Goal: Transaction & Acquisition: Purchase product/service

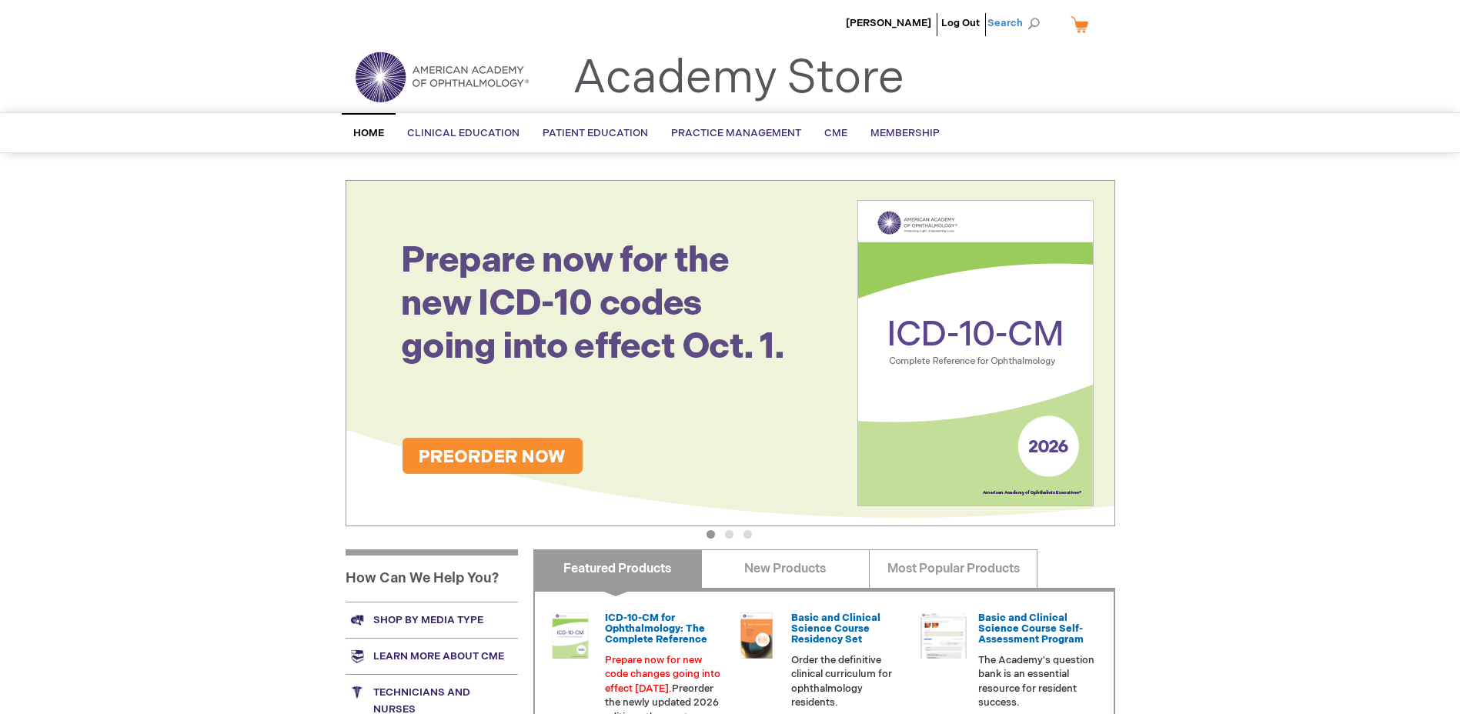
click at [1027, 21] on span "Search" at bounding box center [1016, 23] width 58 height 31
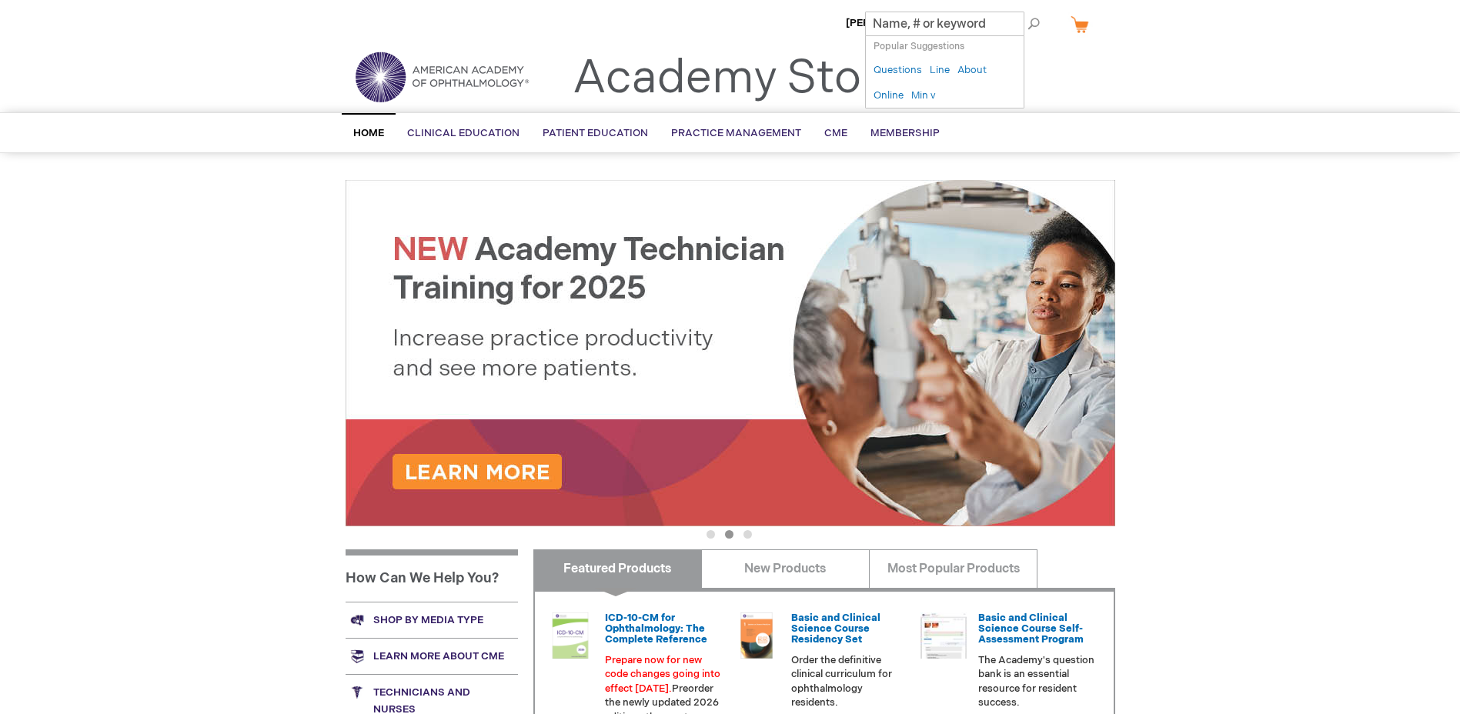
click at [965, 26] on input "Search" at bounding box center [944, 24] width 159 height 25
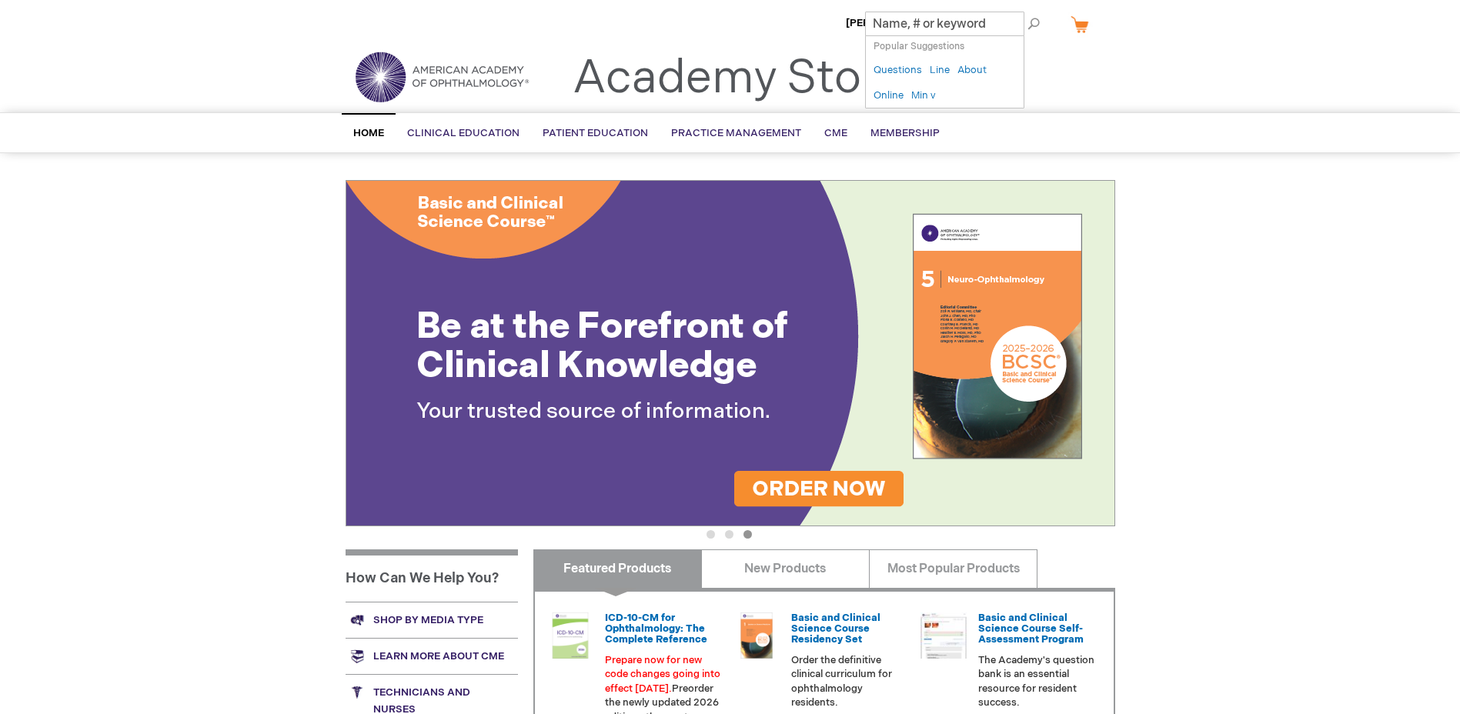
type input "b"
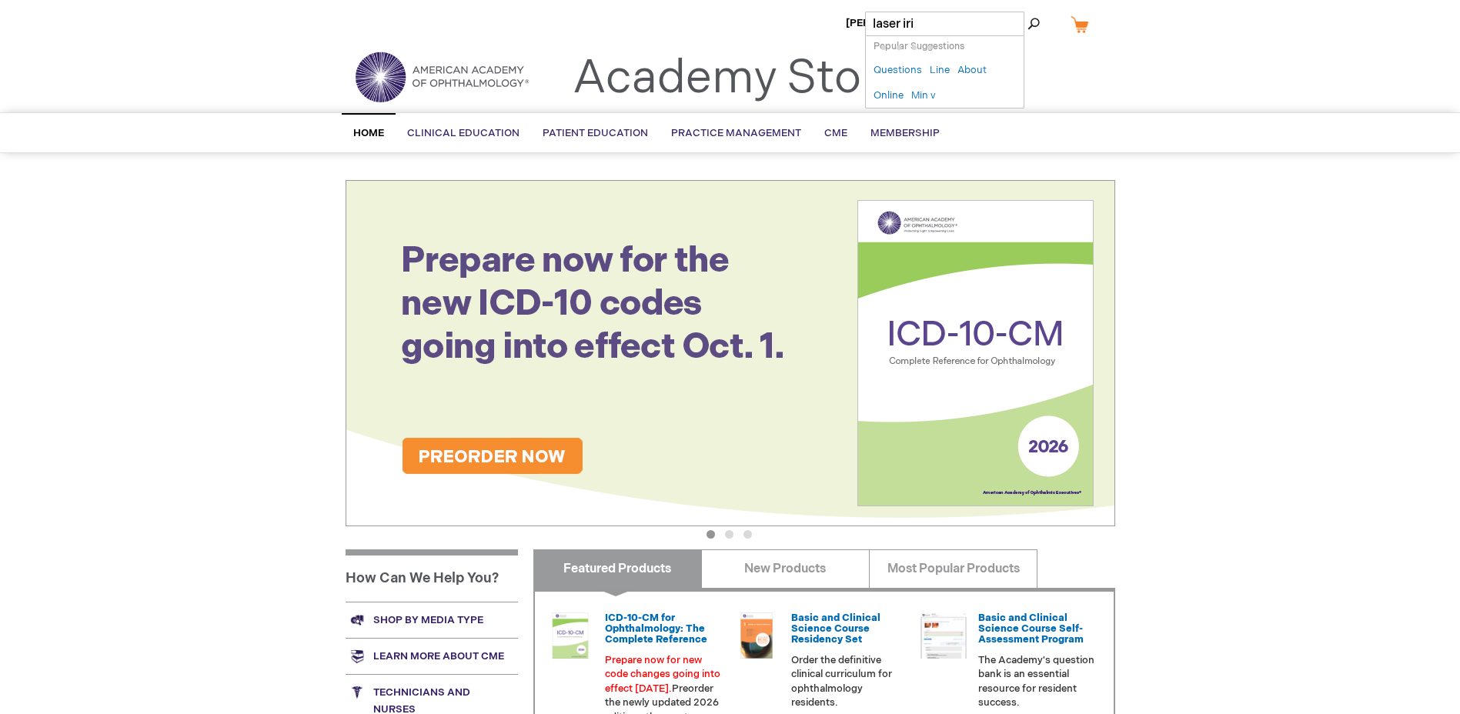
type input "laser irid"
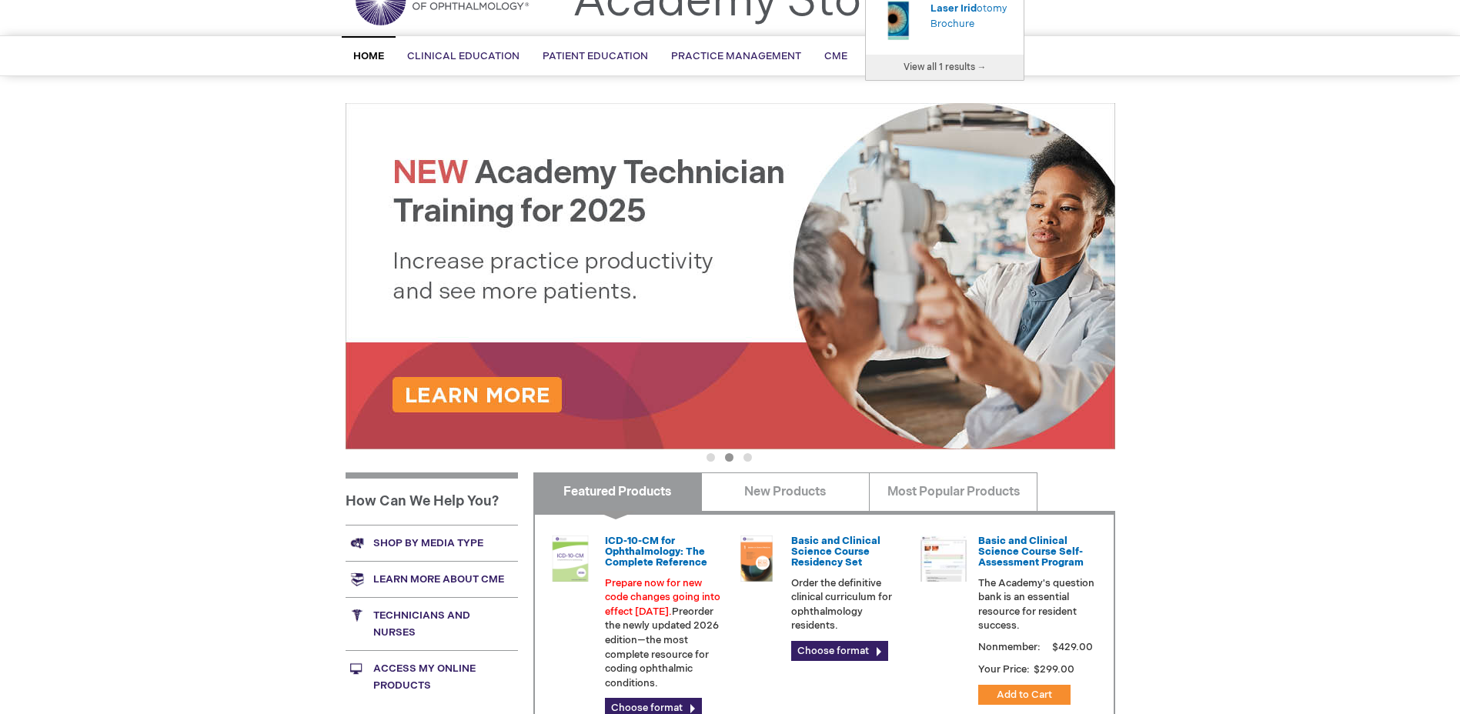
click at [950, 24] on div "Laser Irid otomy Brochure" at bounding box center [972, 16] width 85 height 31
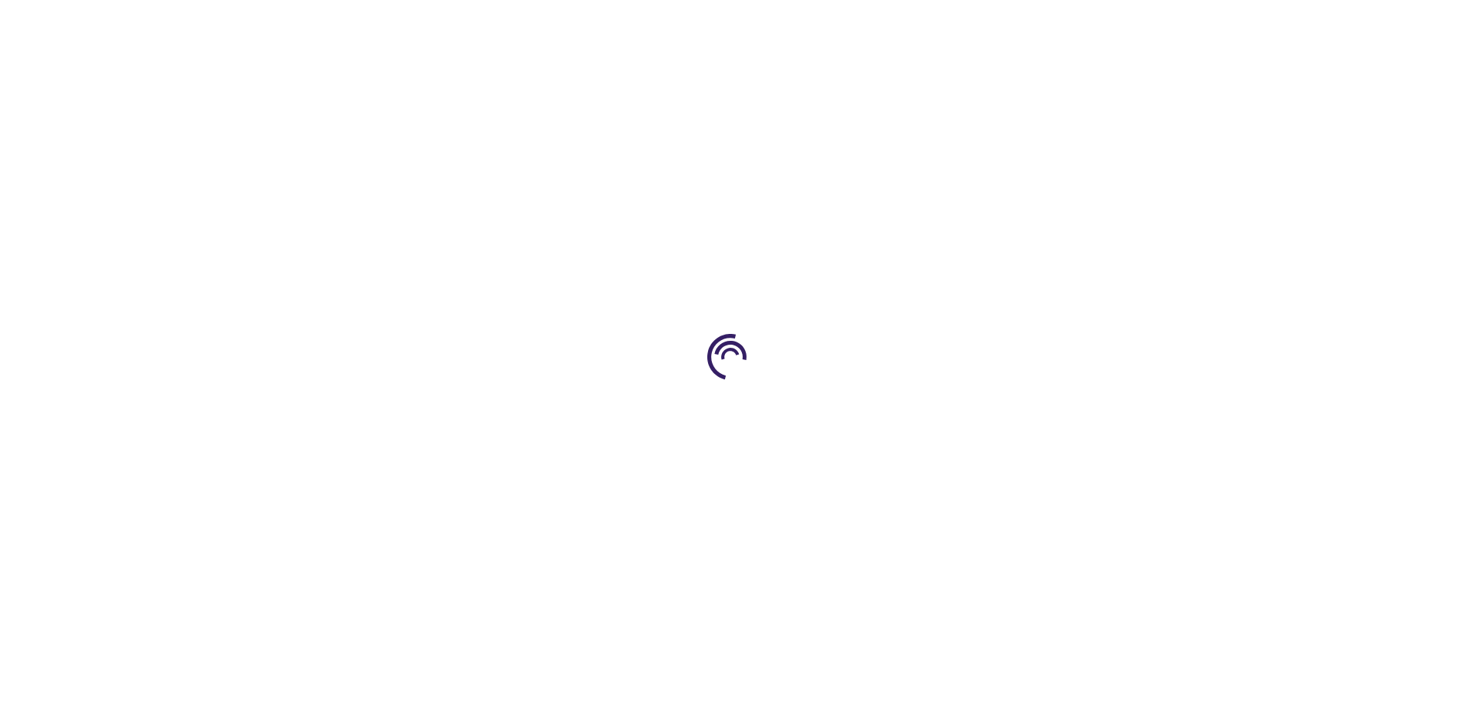
type input "1"
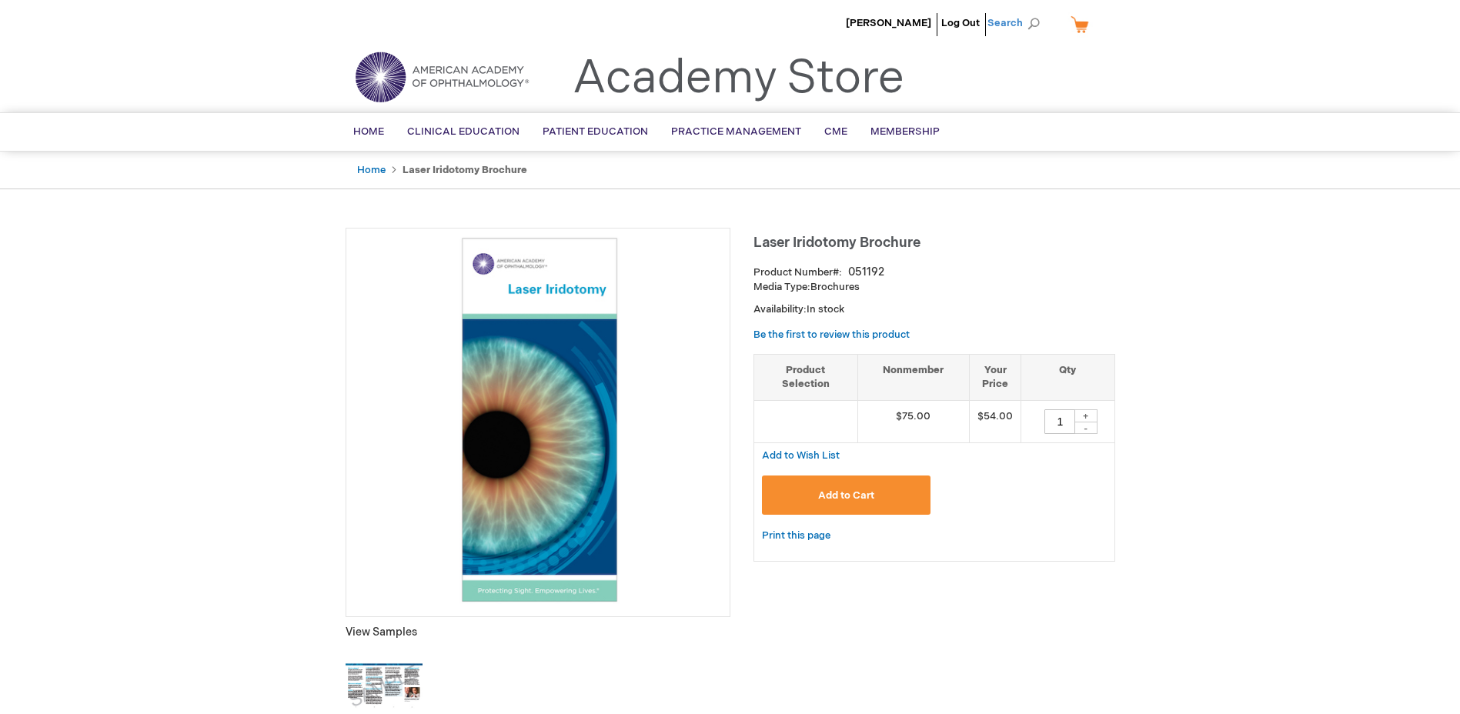
click at [1010, 23] on span "Search" at bounding box center [1016, 23] width 58 height 31
click at [976, 29] on input "Search" at bounding box center [944, 24] width 159 height 25
type input "brochure laser trab"
click at [953, 85] on div "Laser Trab eculoplasty Brochure" at bounding box center [972, 93] width 85 height 31
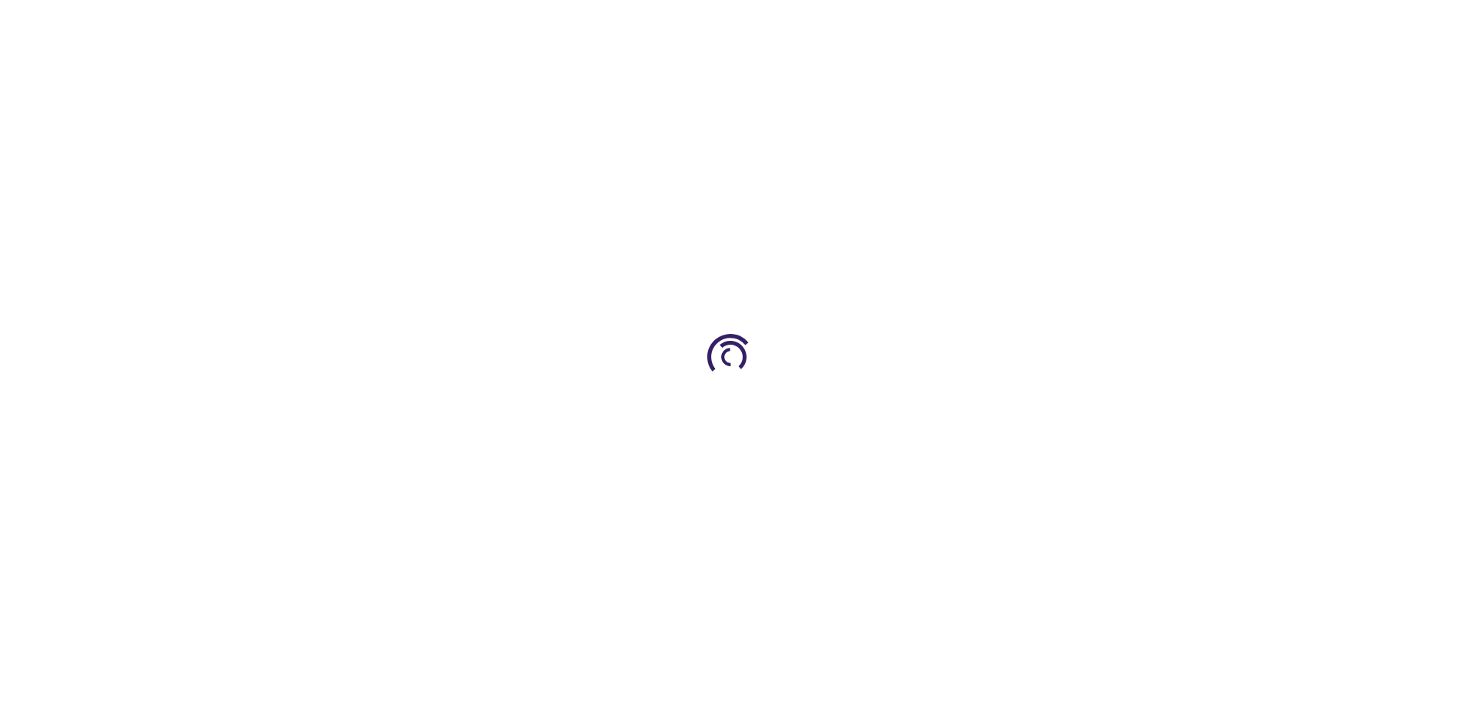
type input "1"
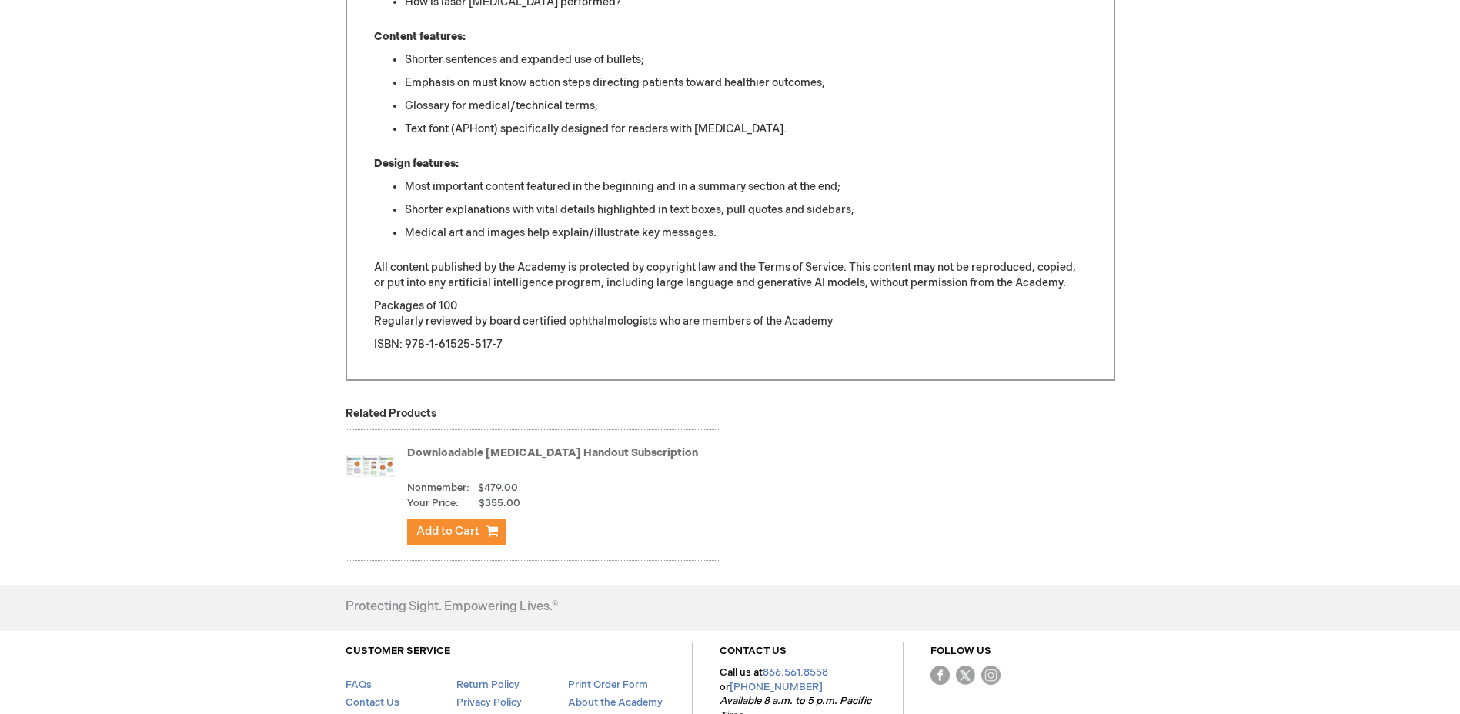
scroll to position [616, 0]
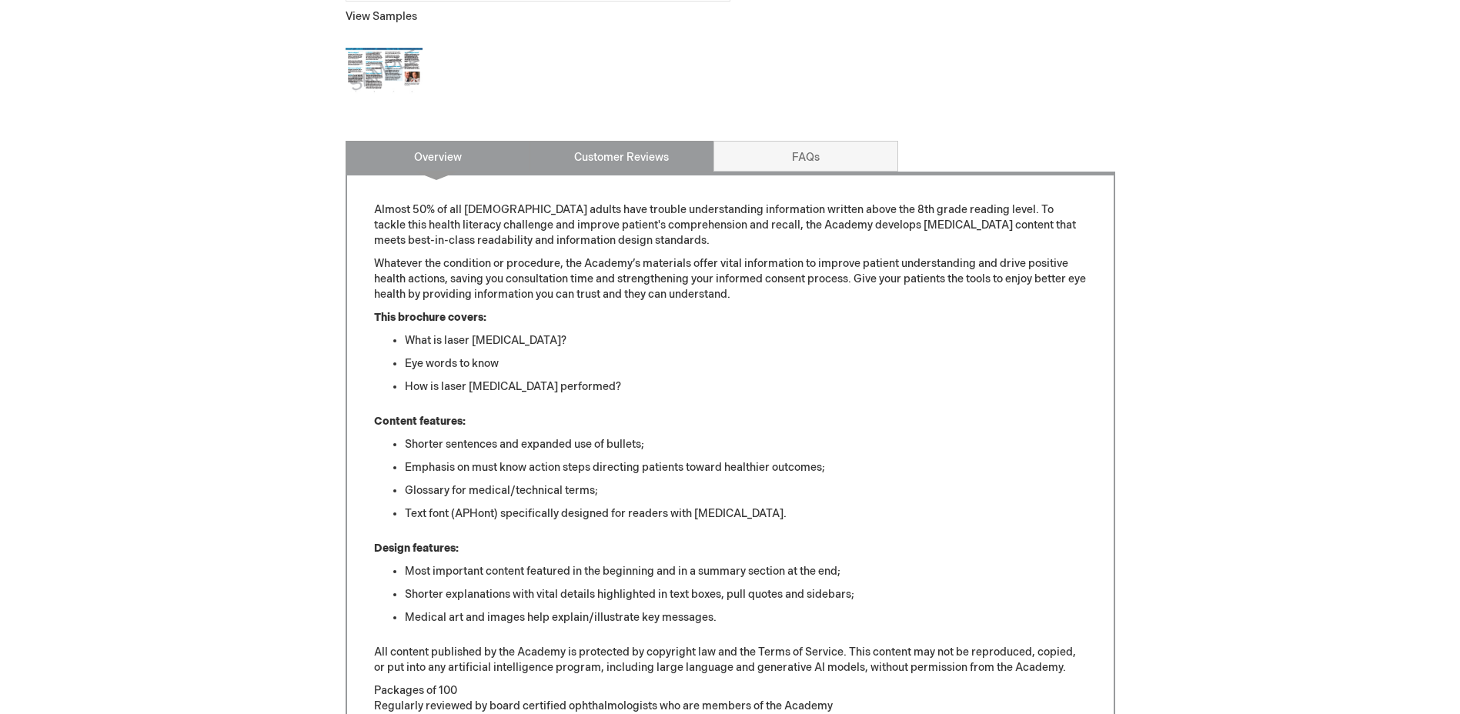
click at [629, 165] on link "Customer Reviews" at bounding box center [621, 156] width 185 height 31
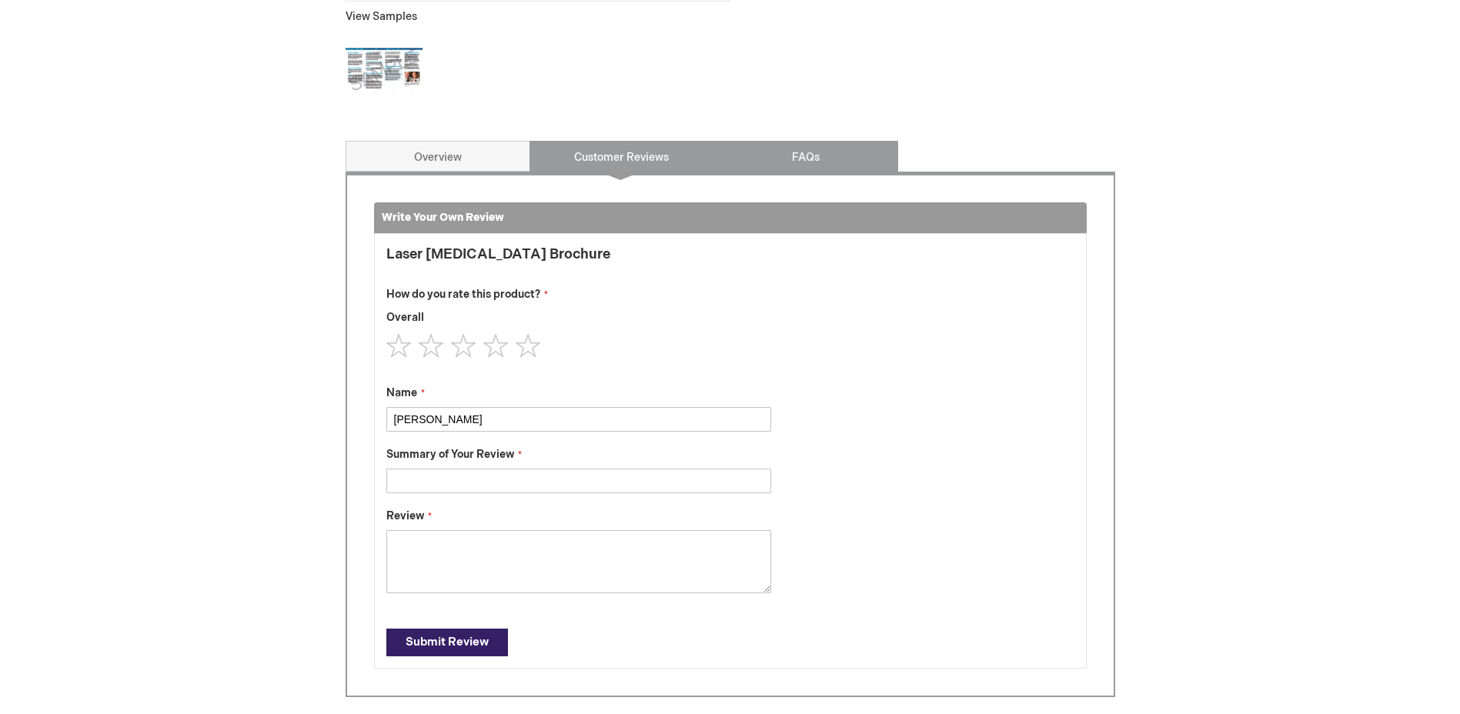
click at [803, 154] on link "FAQs" at bounding box center [805, 156] width 185 height 31
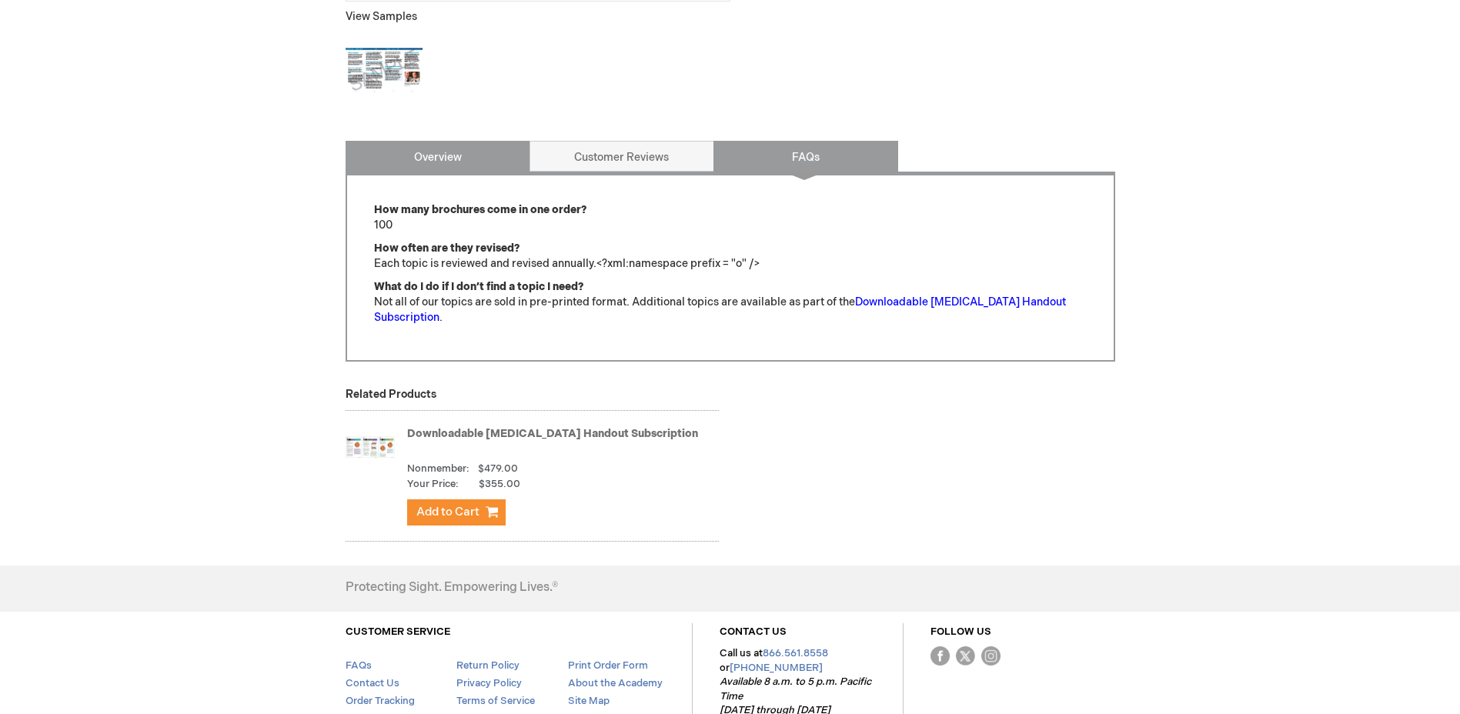
click at [456, 153] on link "Overview" at bounding box center [437, 156] width 185 height 31
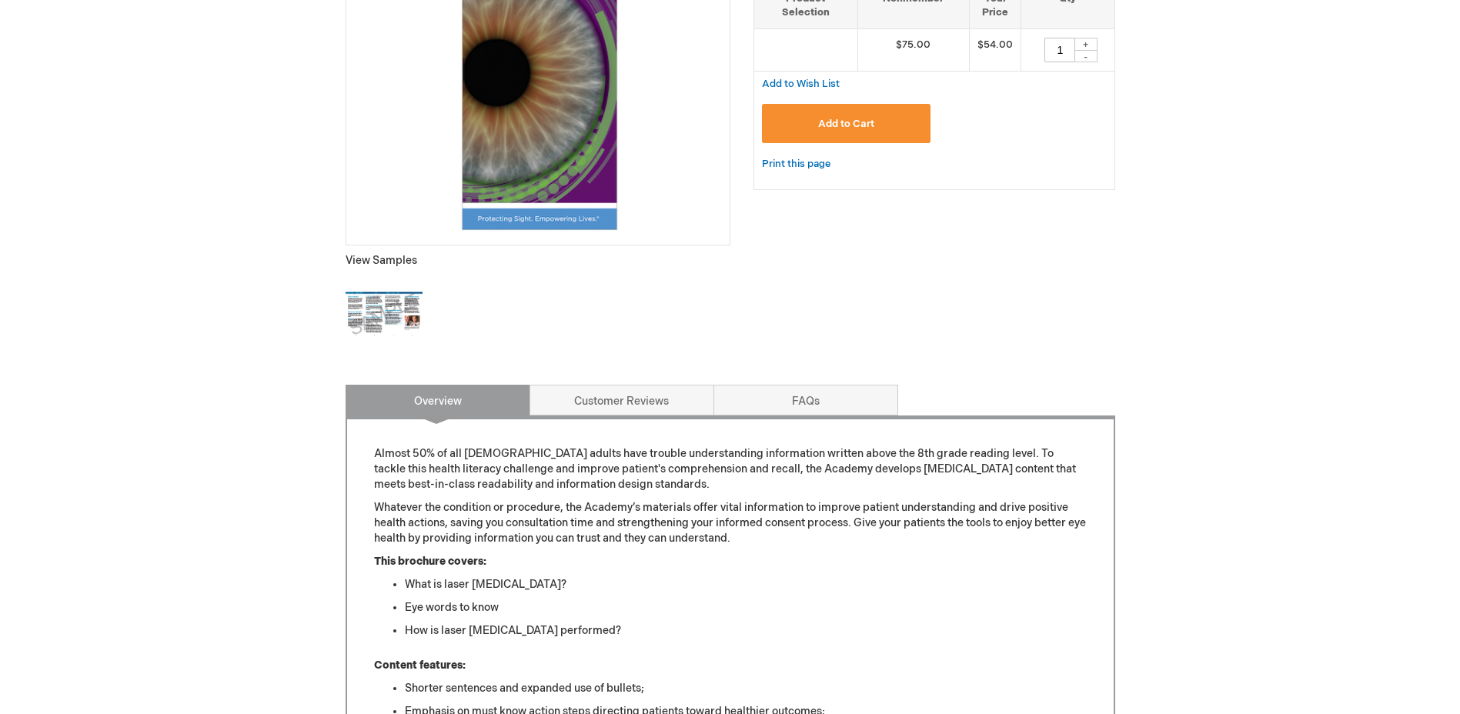
scroll to position [0, 0]
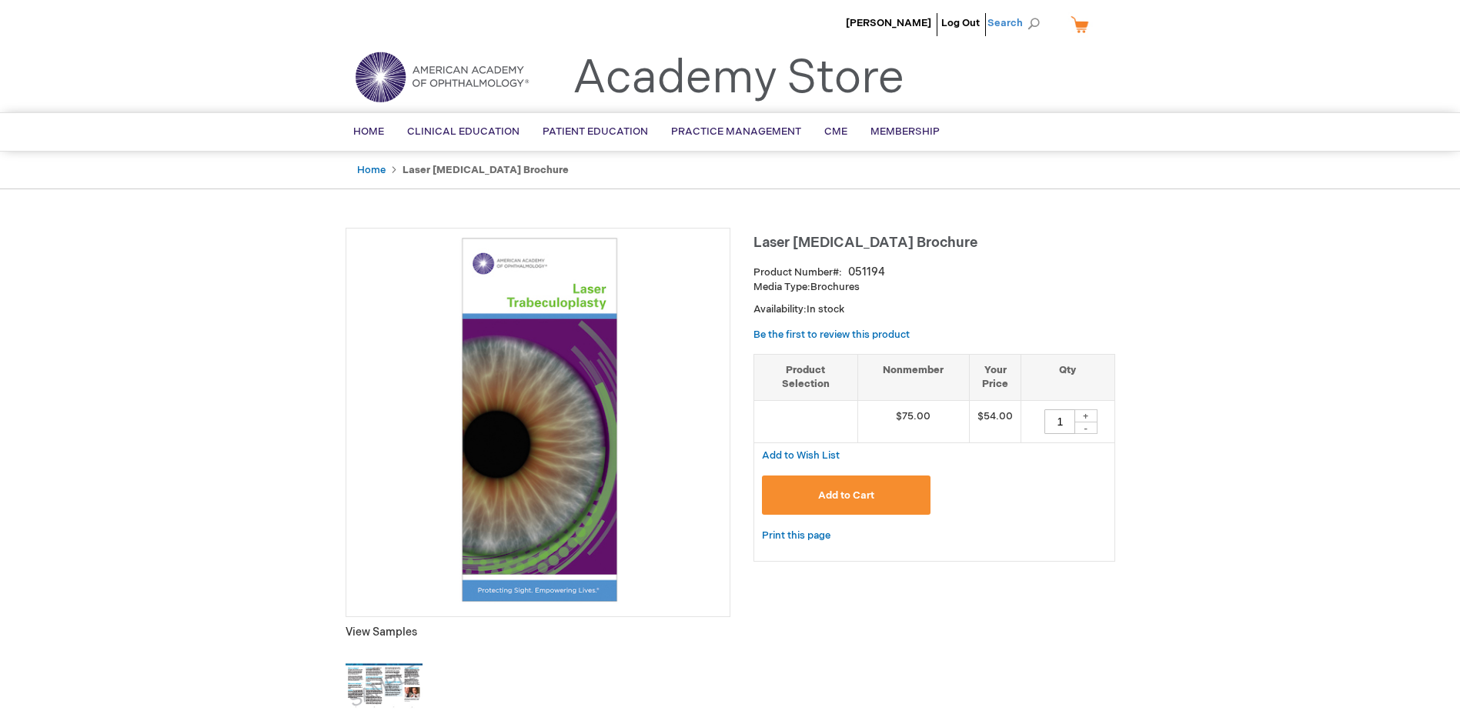
click at [1019, 17] on span "Search" at bounding box center [1016, 23] width 58 height 31
click at [979, 24] on input "Search" at bounding box center [944, 24] width 159 height 25
type input "brochure posterior capsul"
click at [961, 95] on span "Capsul" at bounding box center [947, 101] width 35 height 12
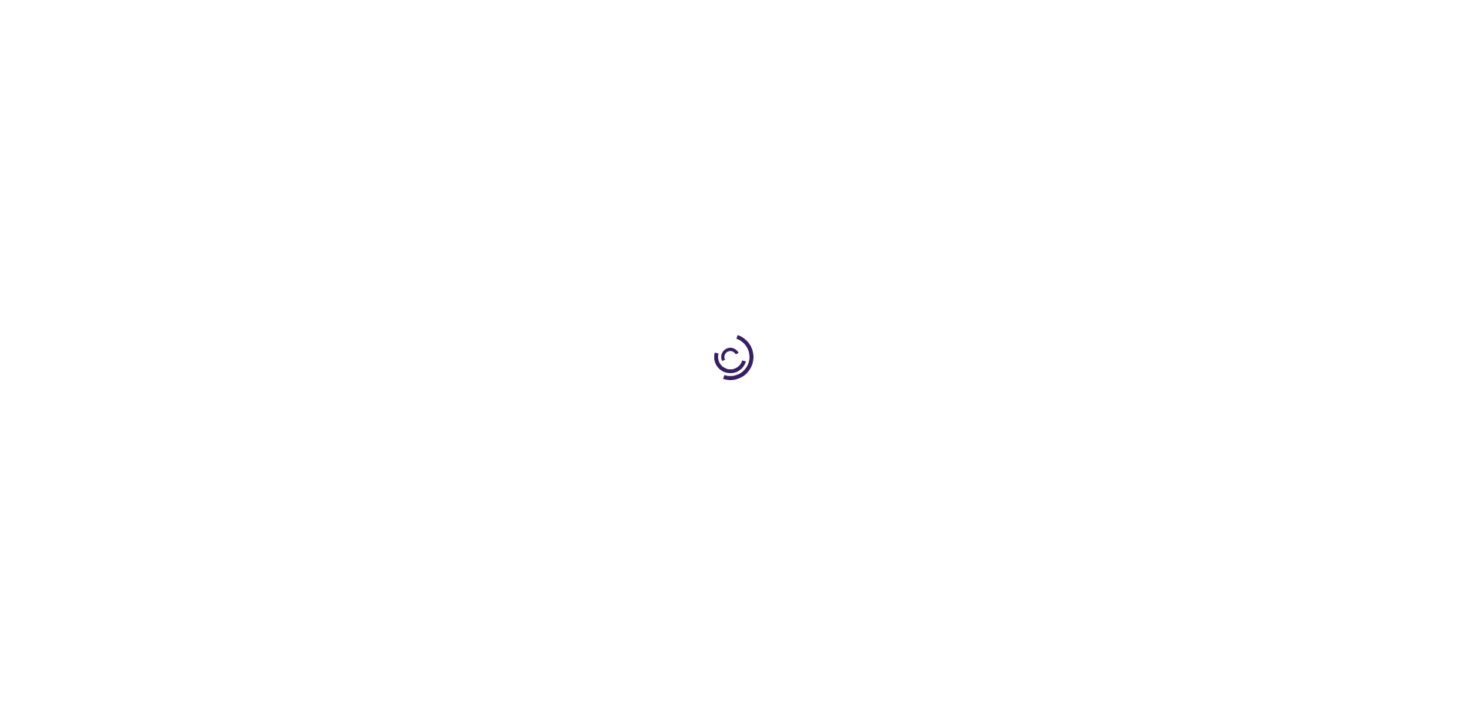
type input "1"
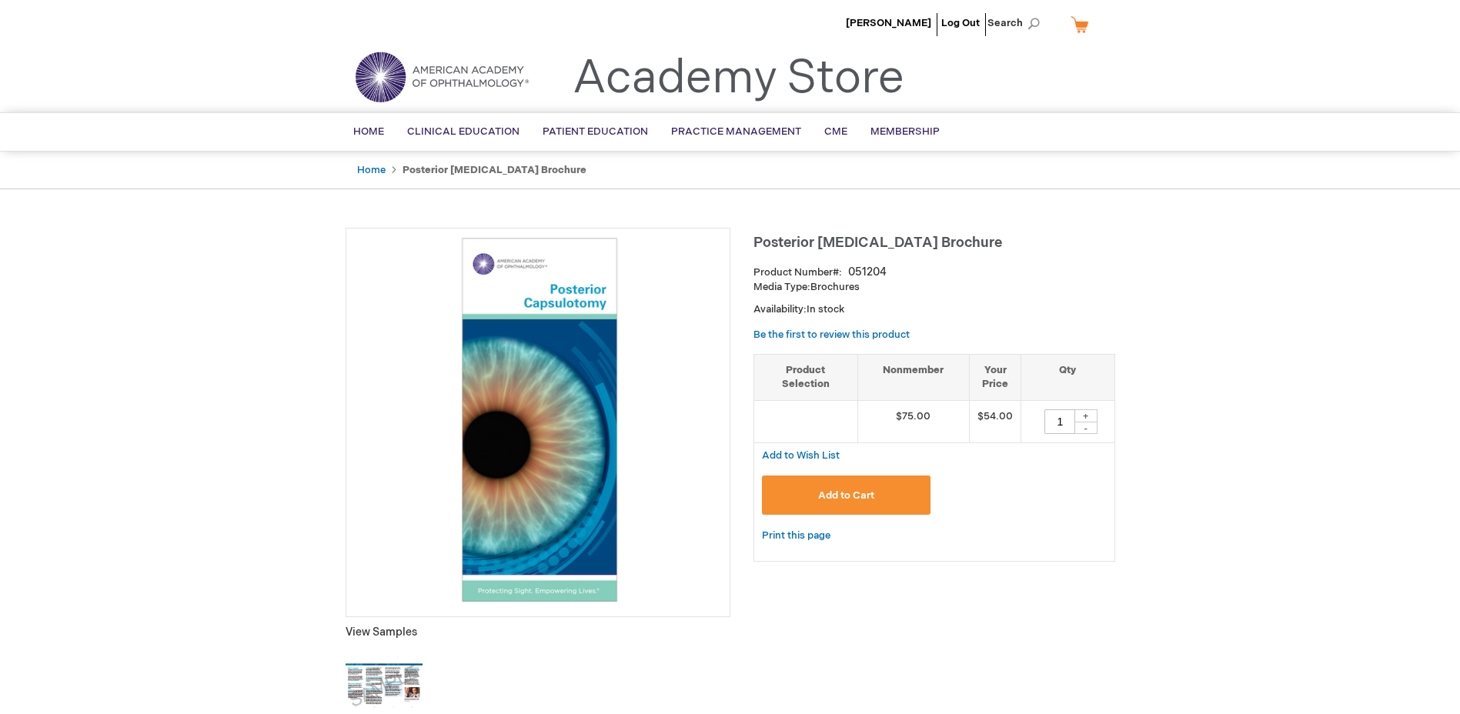
click at [676, 69] on link "Academy Store" at bounding box center [738, 78] width 332 height 55
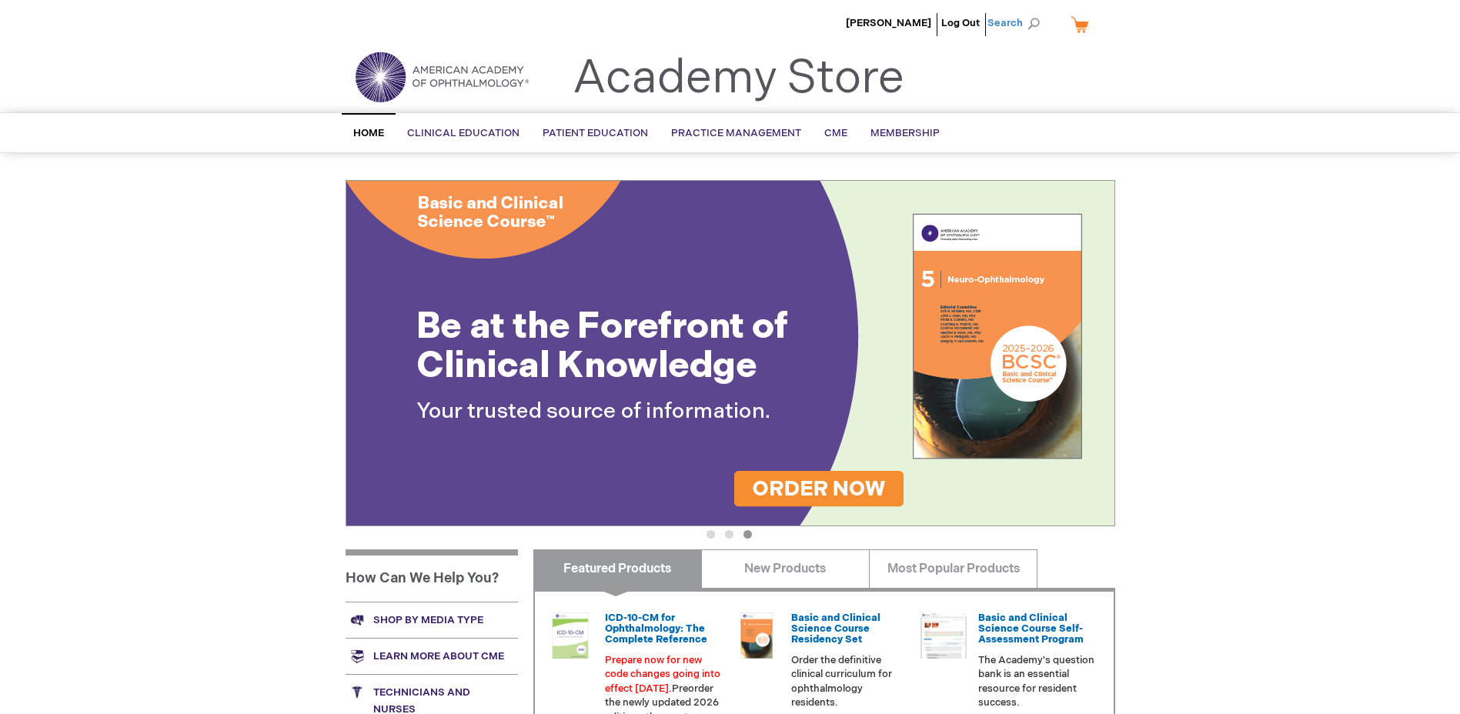
click at [1026, 16] on span "Search" at bounding box center [1016, 23] width 58 height 31
click at [966, 25] on input "Search" at bounding box center [944, 24] width 159 height 25
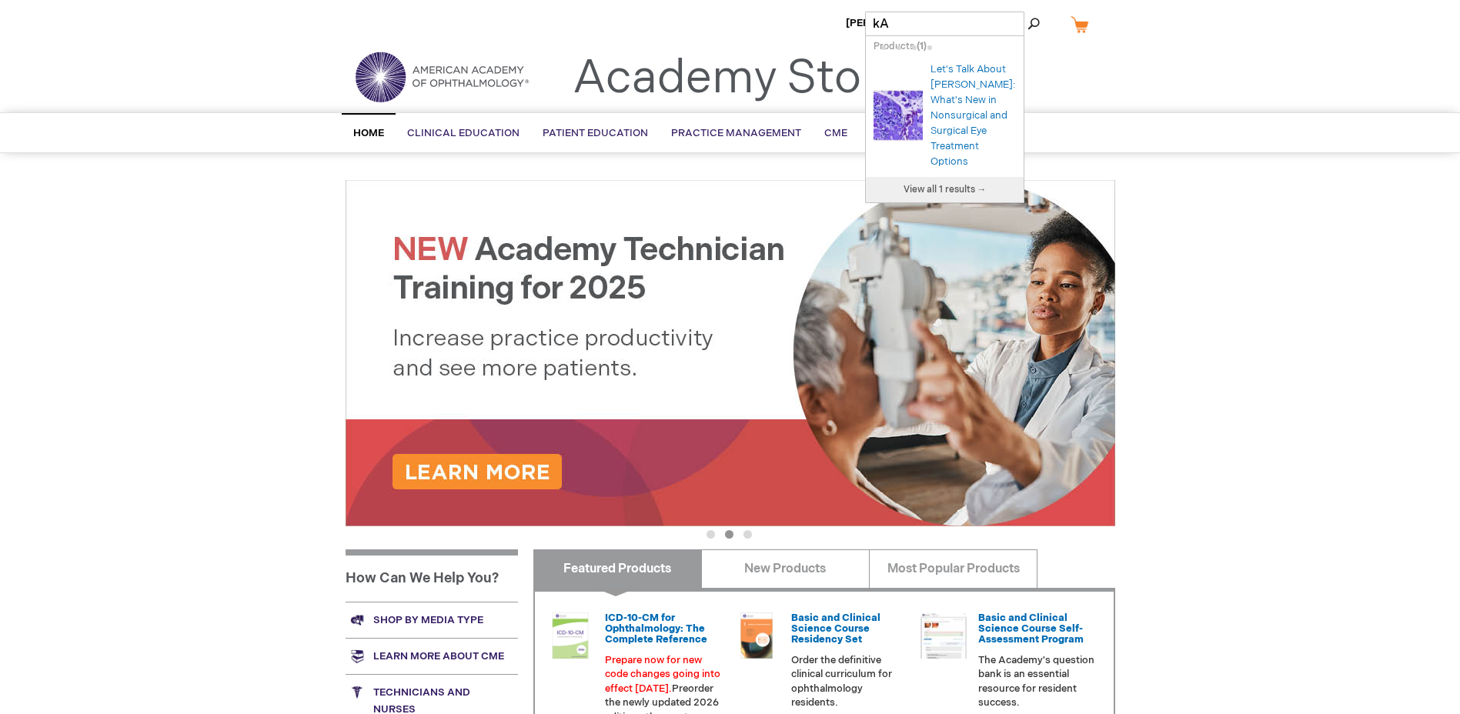
type input "k"
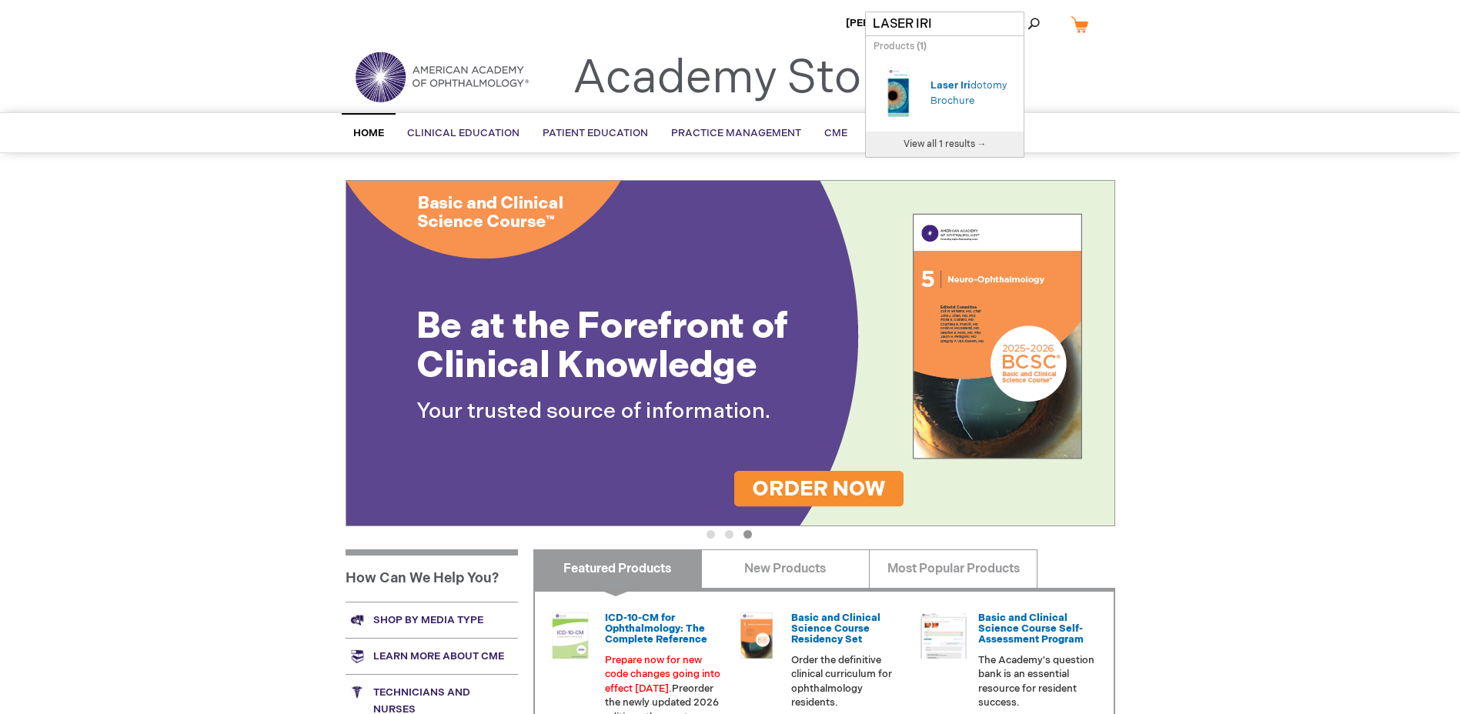
type input "LASER IRID"
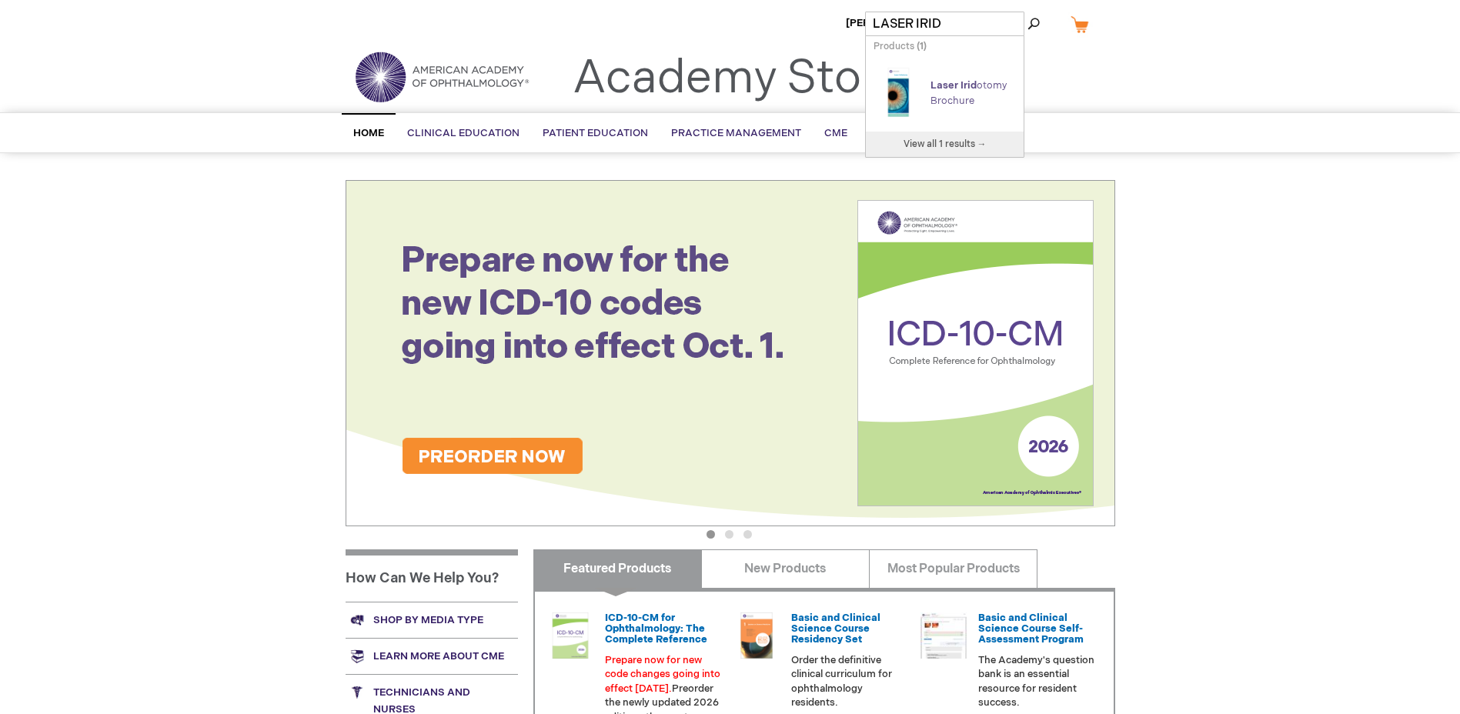
click at [948, 91] on link "Laser Irid otomy Brochure" at bounding box center [968, 93] width 76 height 28
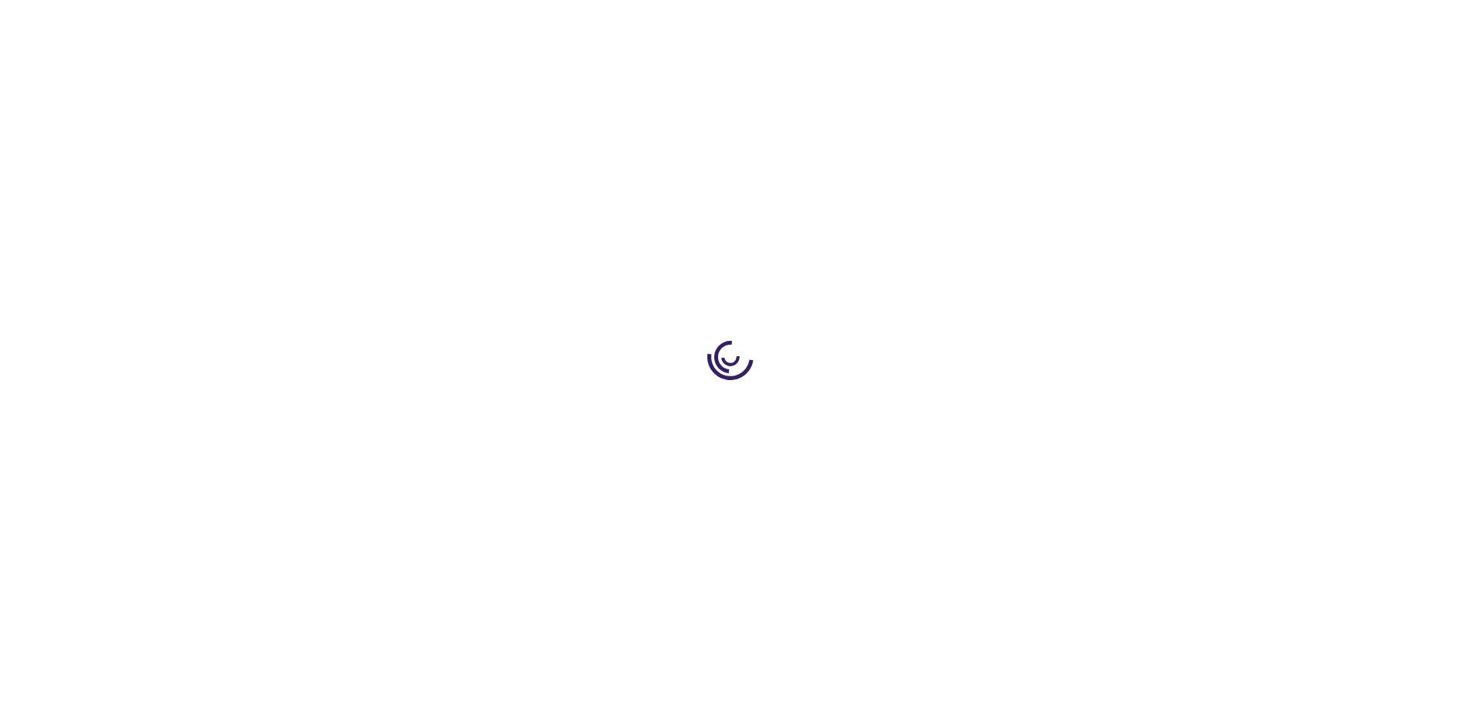
type input "1"
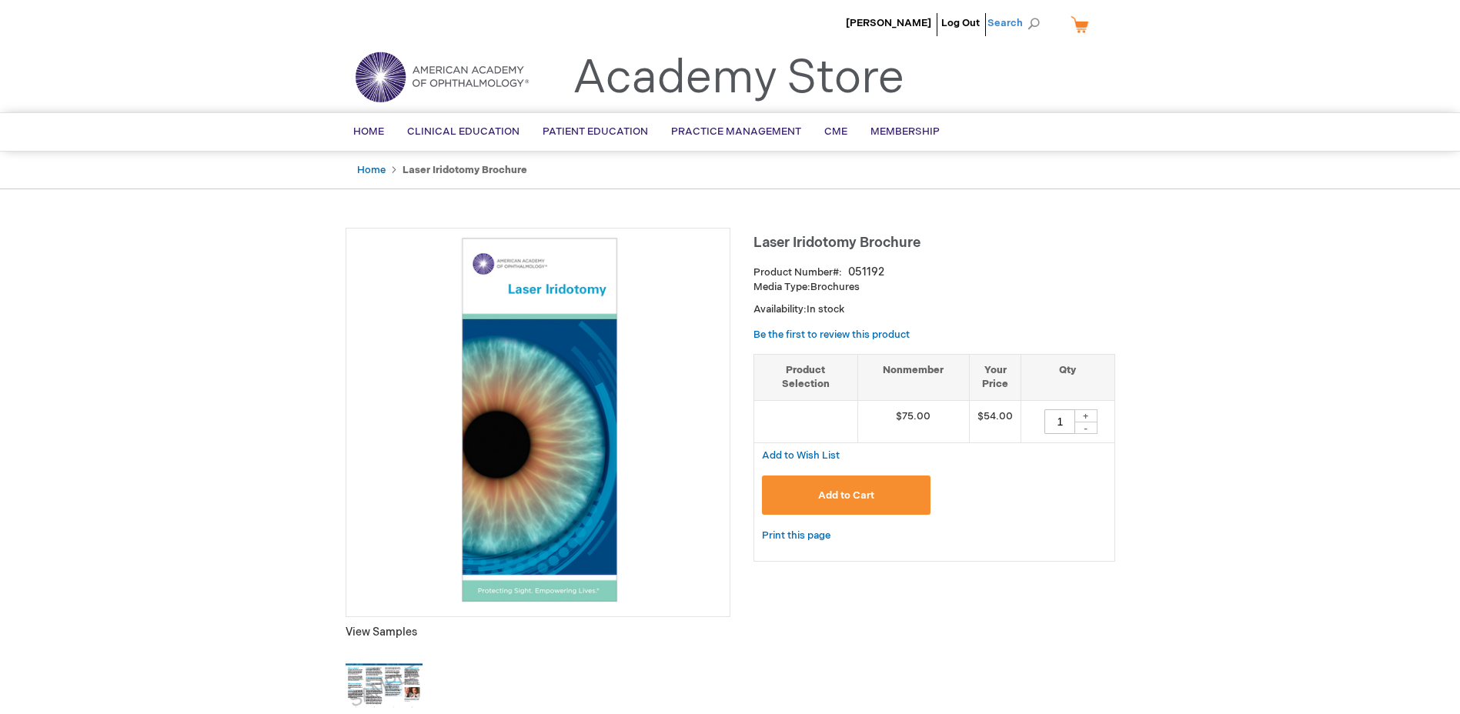
click at [1009, 17] on span "Search" at bounding box center [1016, 23] width 58 height 31
click at [963, 21] on input "Search" at bounding box center [944, 24] width 159 height 25
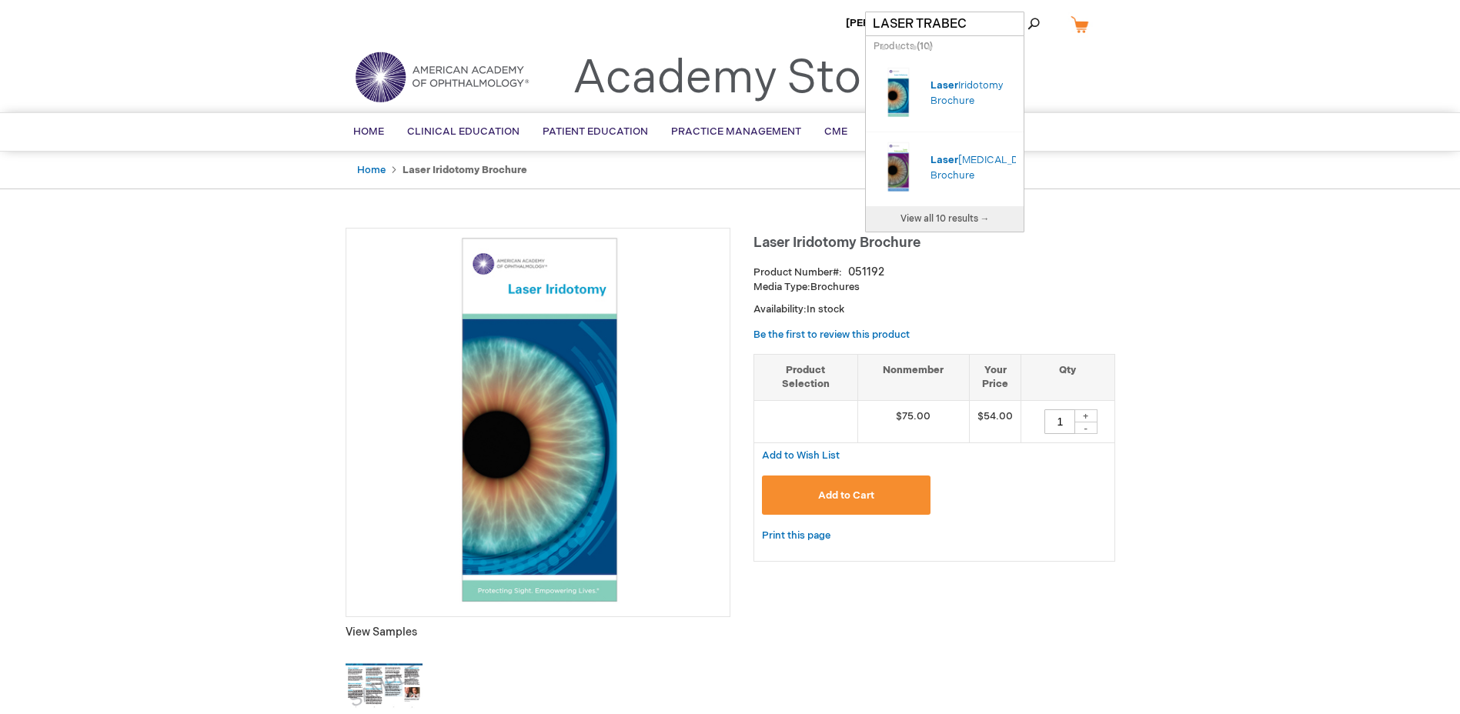
type input "LASER TRABECU"
click at [957, 90] on span "Trabecu" at bounding box center [950, 93] width 40 height 12
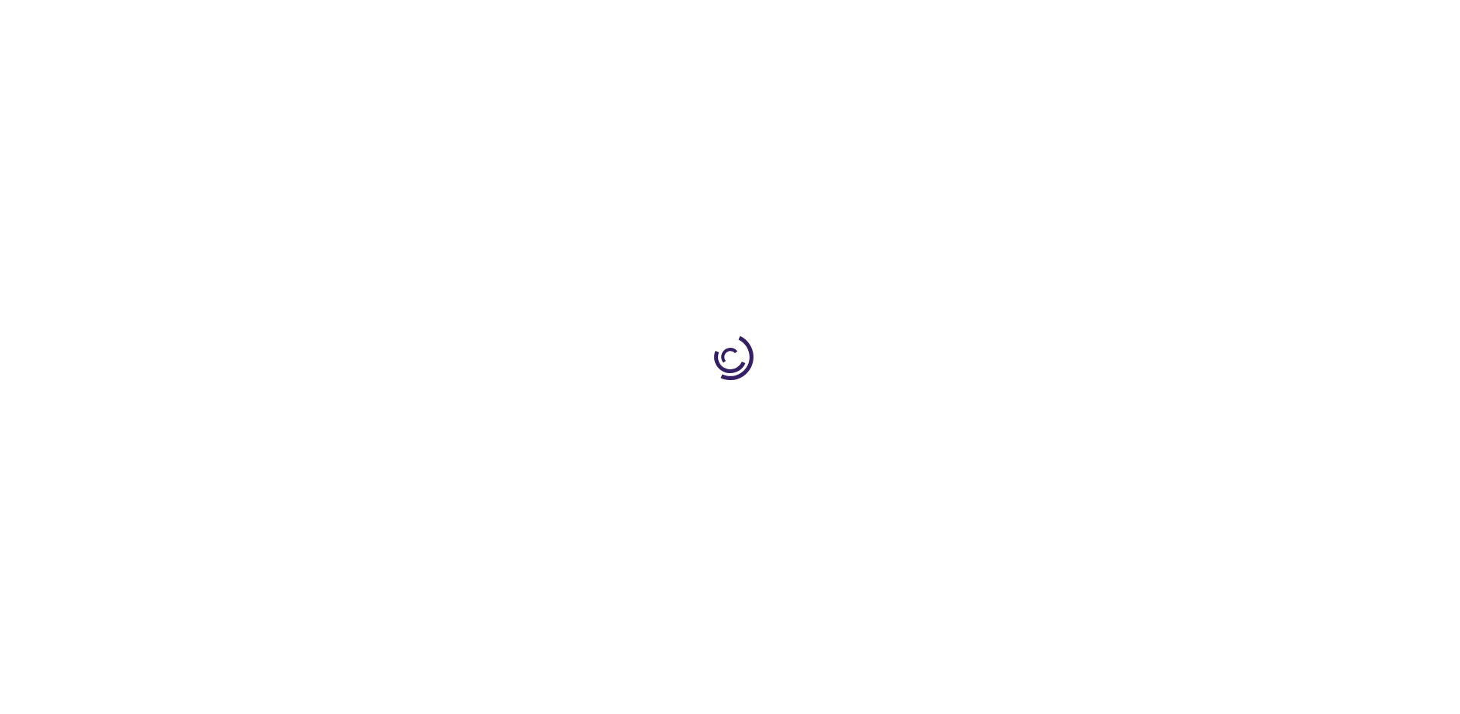
type input "1"
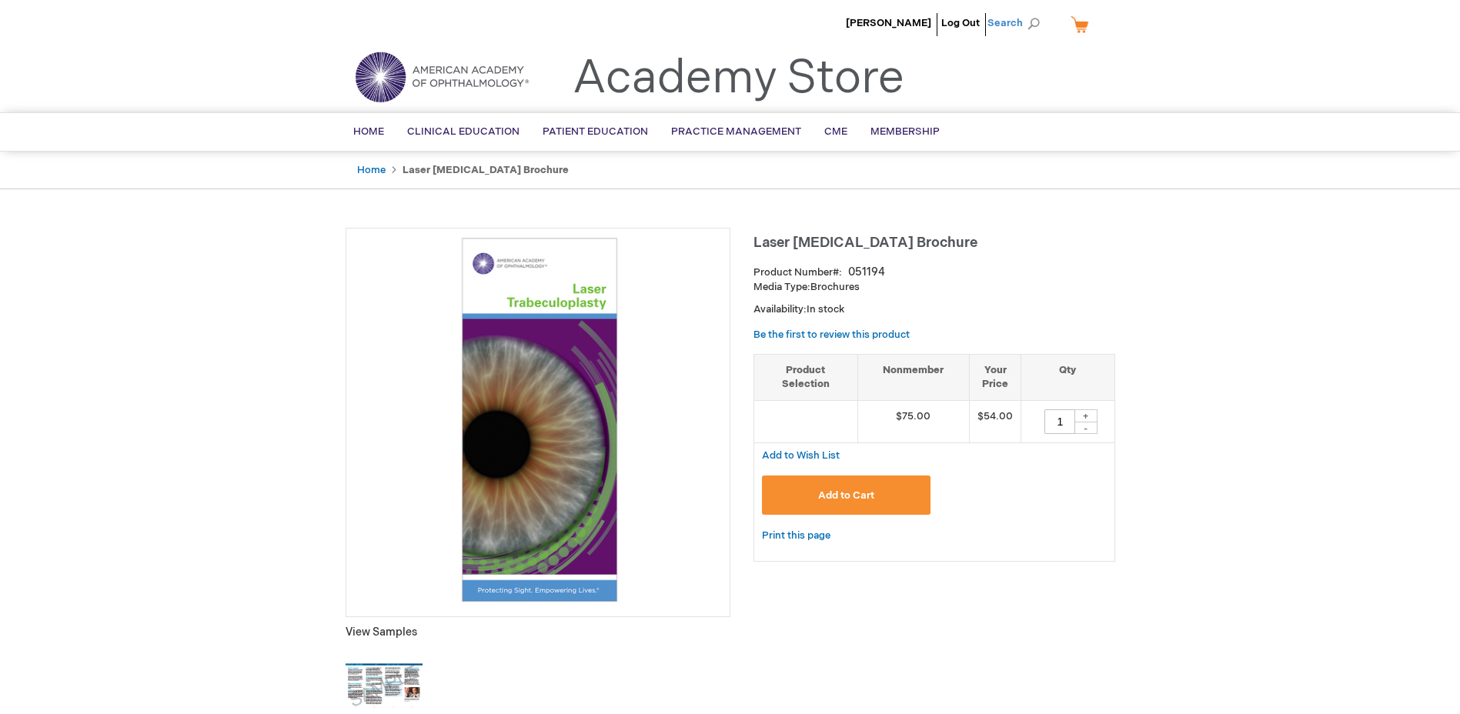
click at [1009, 21] on span "Search" at bounding box center [1016, 23] width 58 height 31
click at [946, 23] on input "Search" at bounding box center [944, 24] width 159 height 25
type input "B"
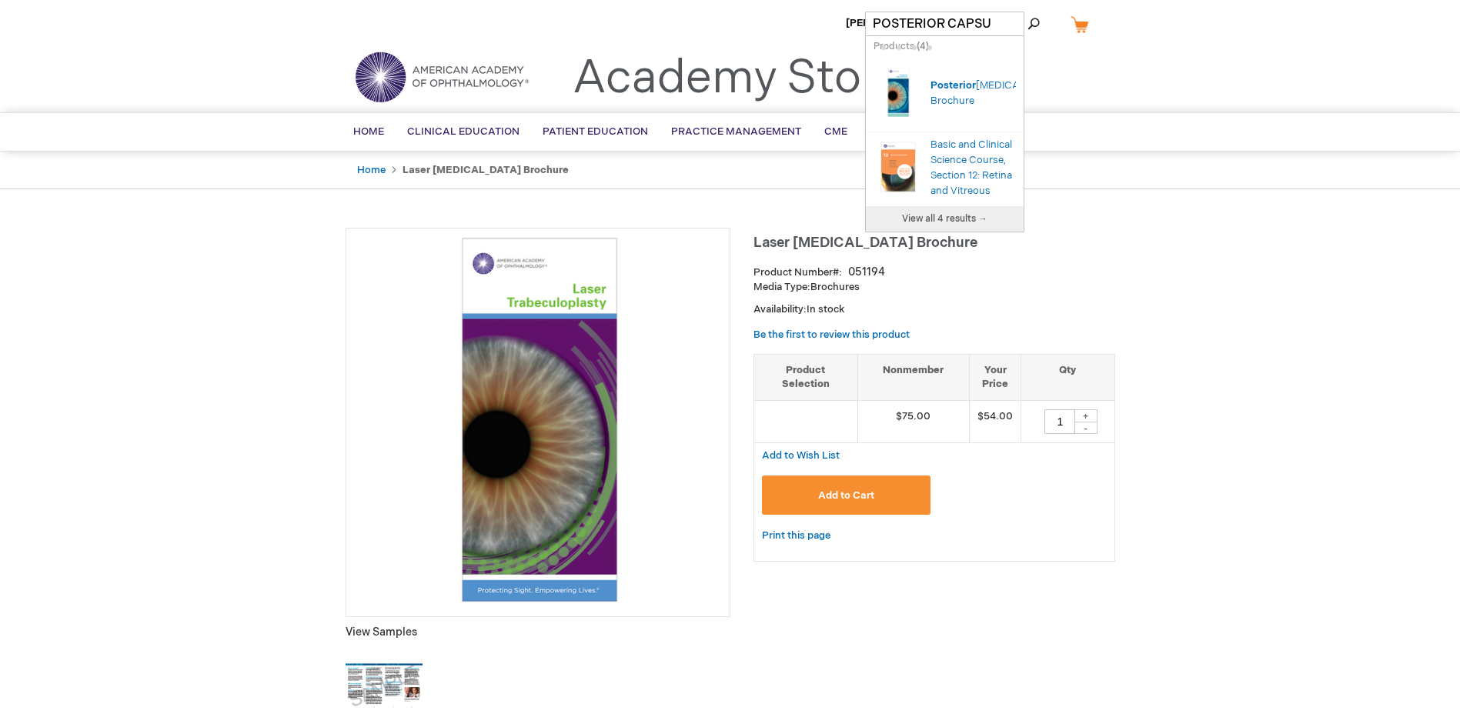
type input "POSTERIOR CAPSUL"
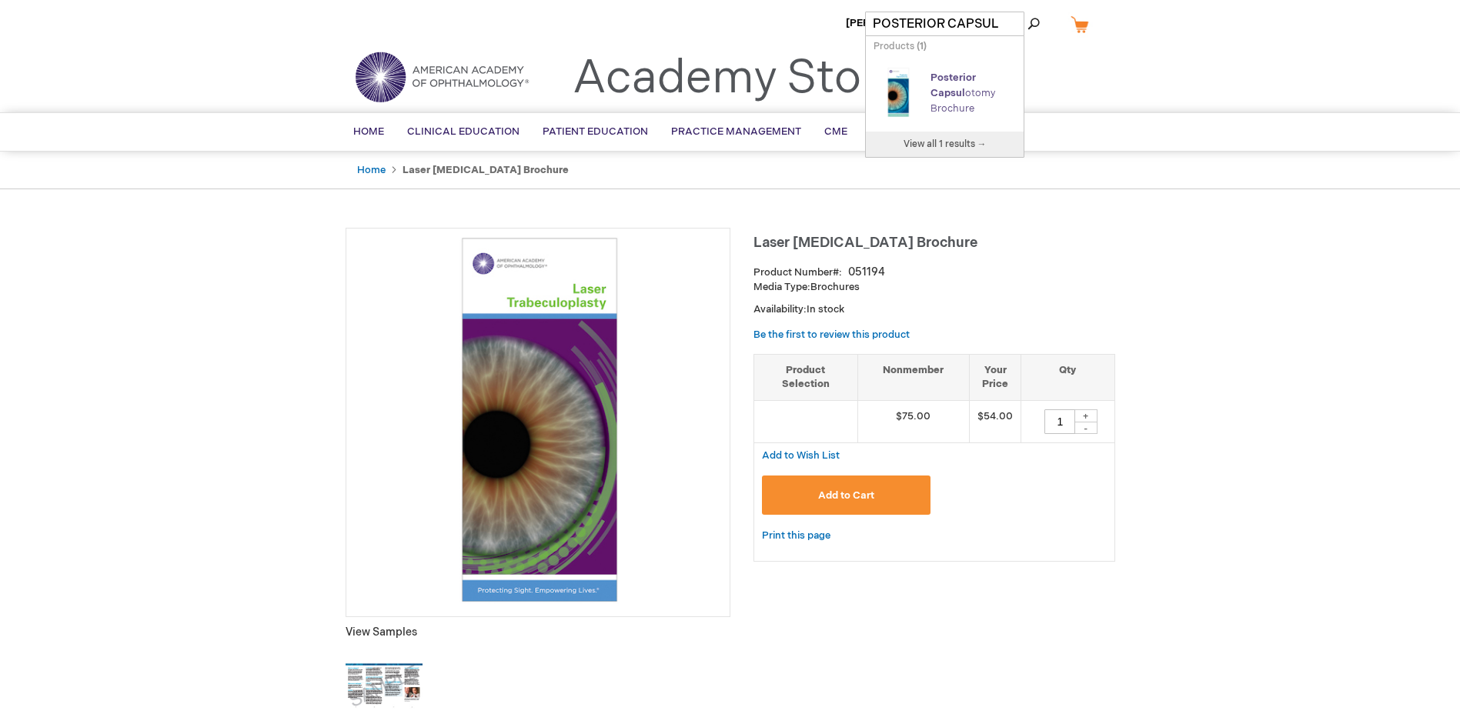
click at [948, 92] on span "Capsul" at bounding box center [947, 93] width 35 height 12
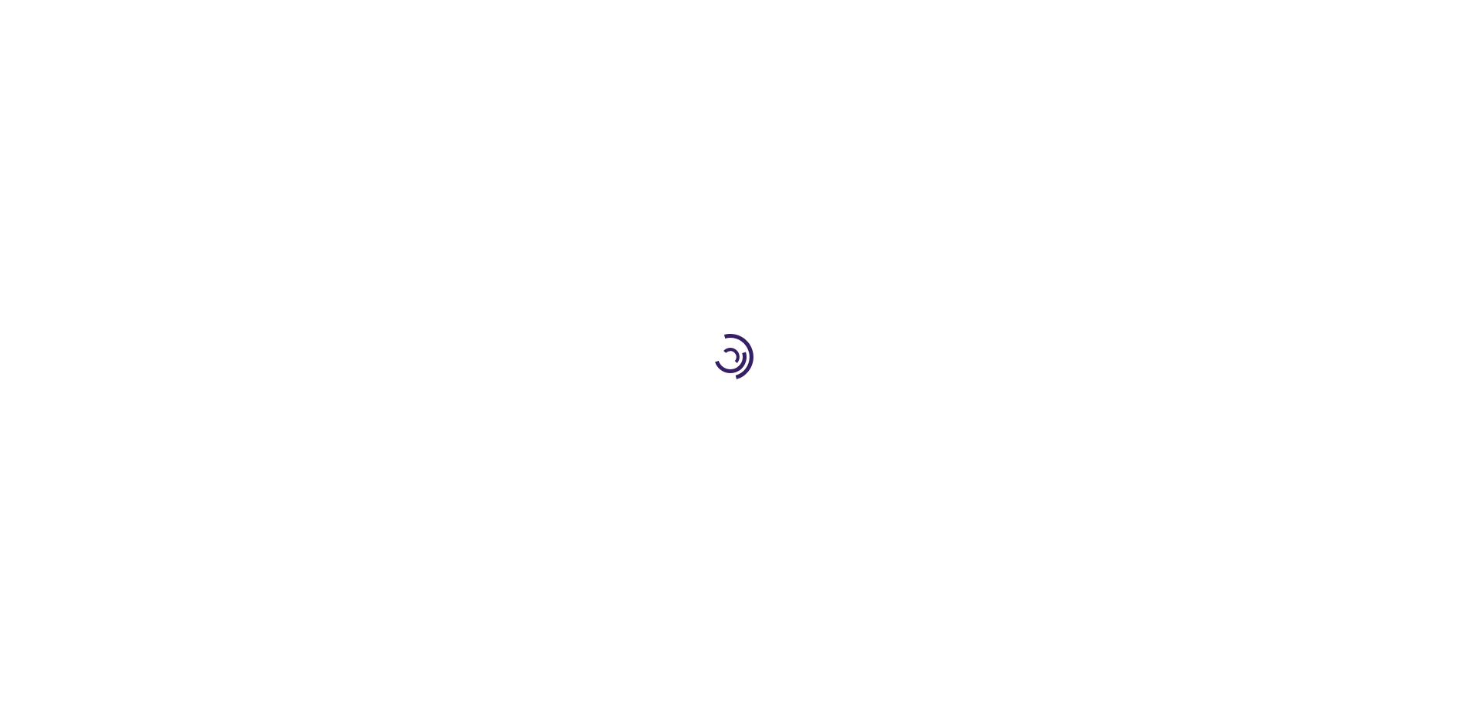
type input "1"
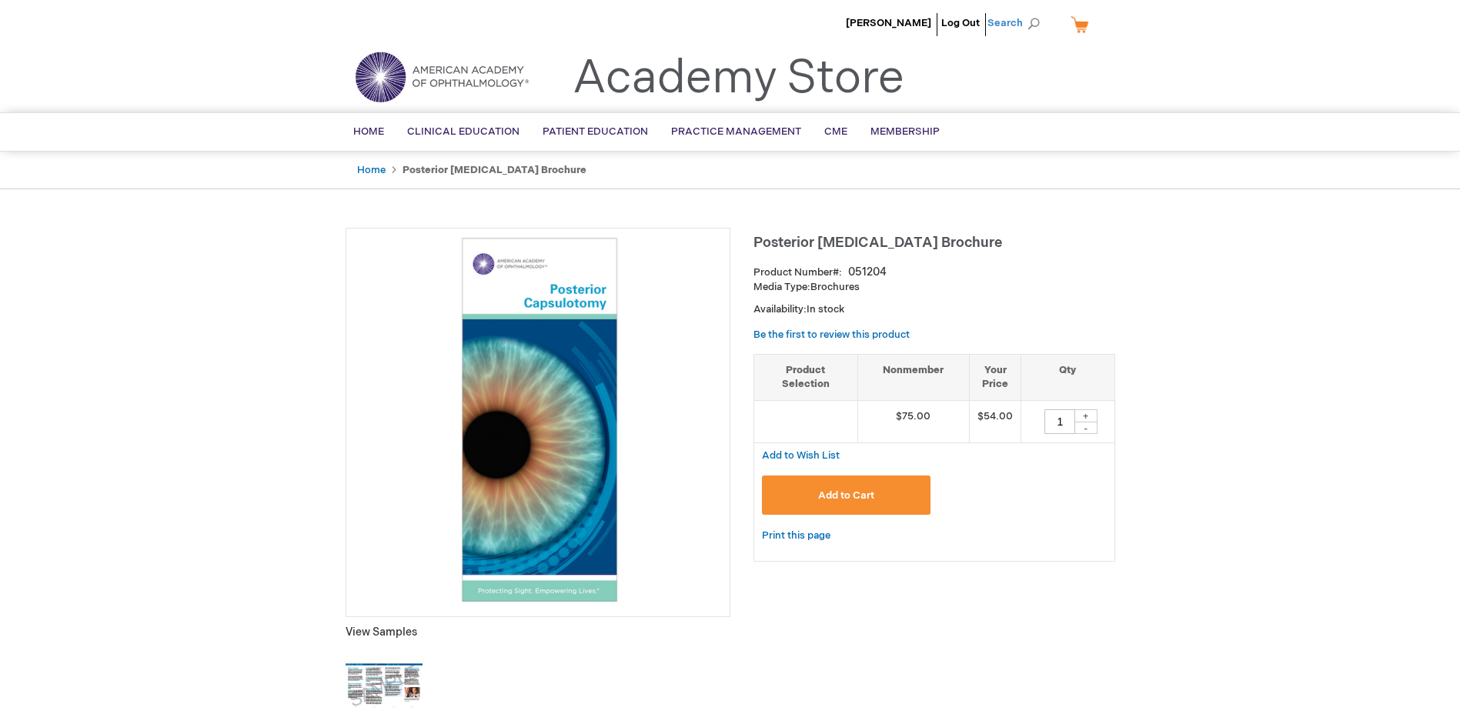
click at [1018, 19] on span "Search" at bounding box center [1016, 23] width 58 height 31
click at [909, 25] on input "Search" at bounding box center [944, 24] width 159 height 25
type input "051194"
click at [1027, 12] on button "Search" at bounding box center [1033, 24] width 12 height 25
click at [937, 88] on link "Laser Trabeculoplasty Brochure" at bounding box center [971, 93] width 83 height 43
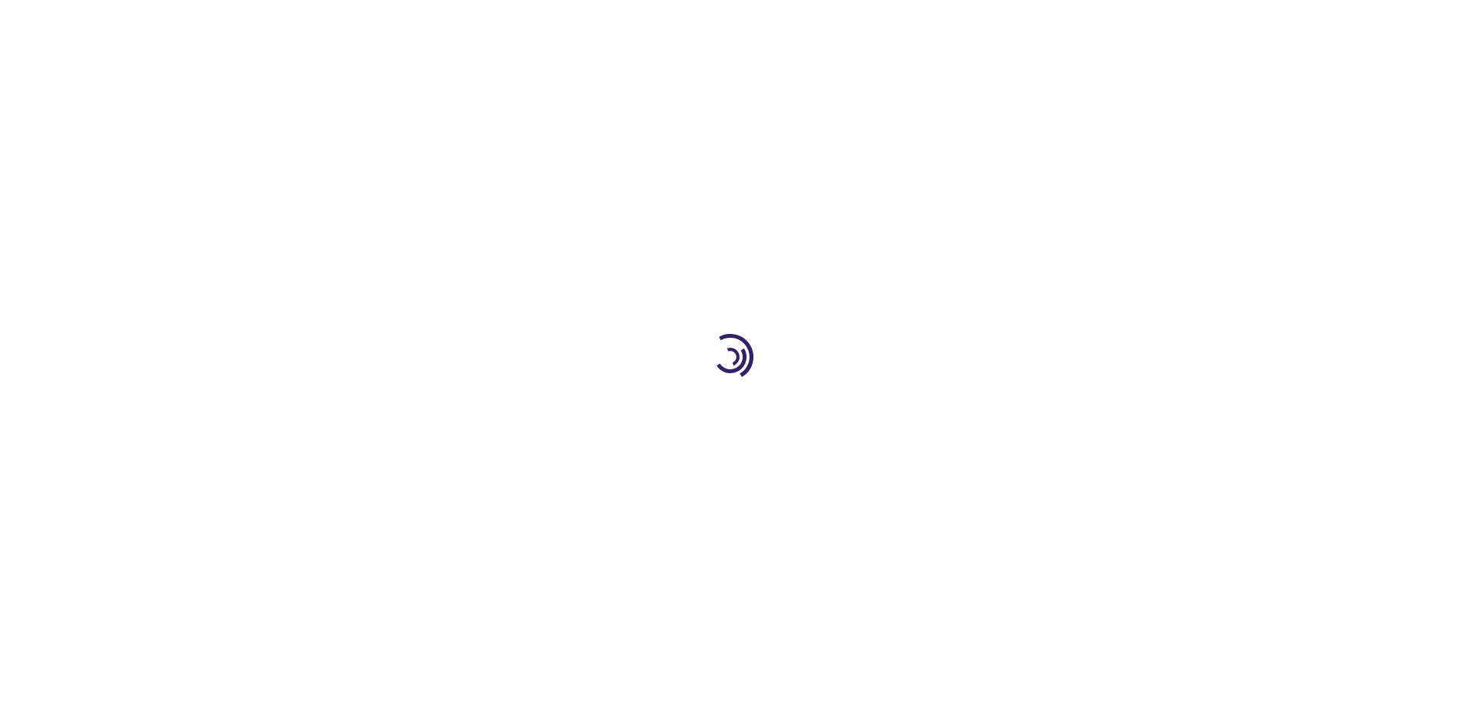
type input "1"
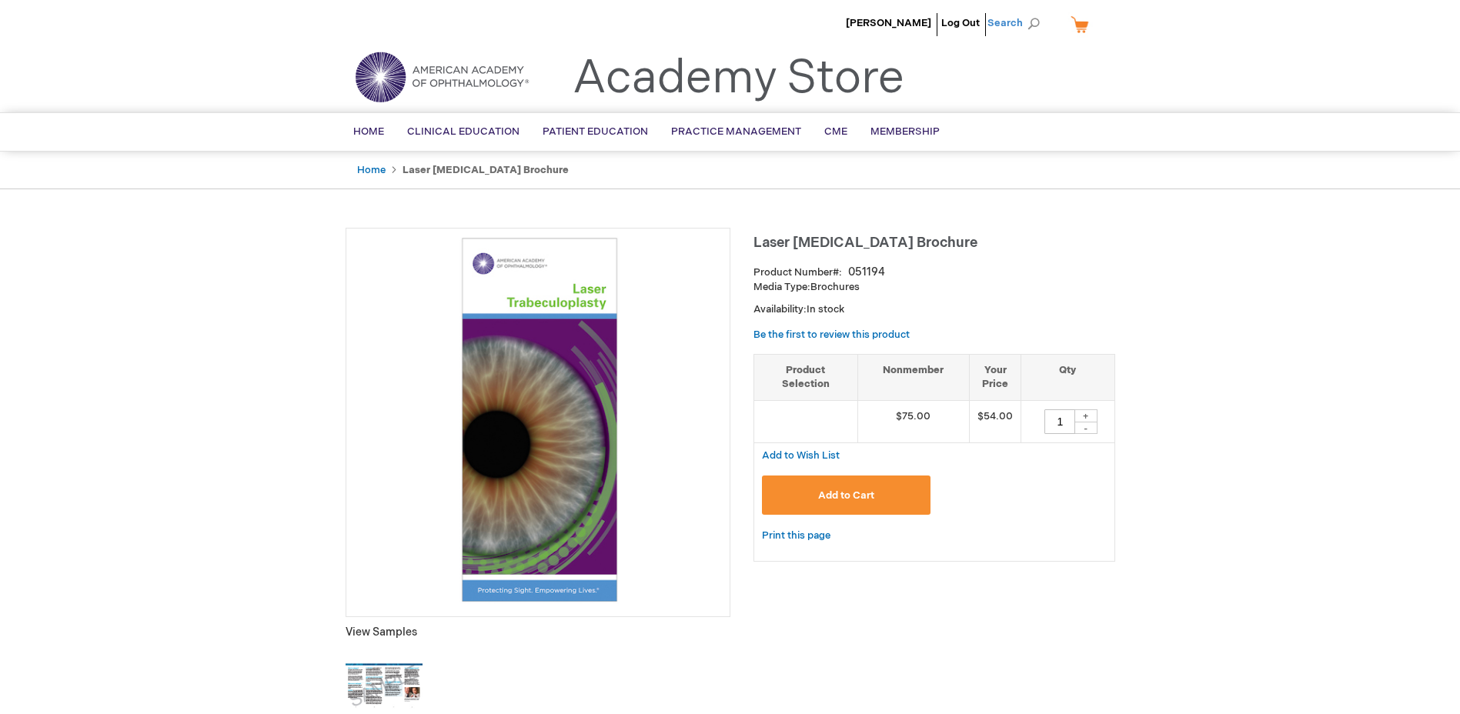
click at [1009, 25] on span "Search" at bounding box center [1016, 23] width 58 height 31
click at [923, 19] on input "Search" at bounding box center [944, 24] width 159 height 25
type input "051192"
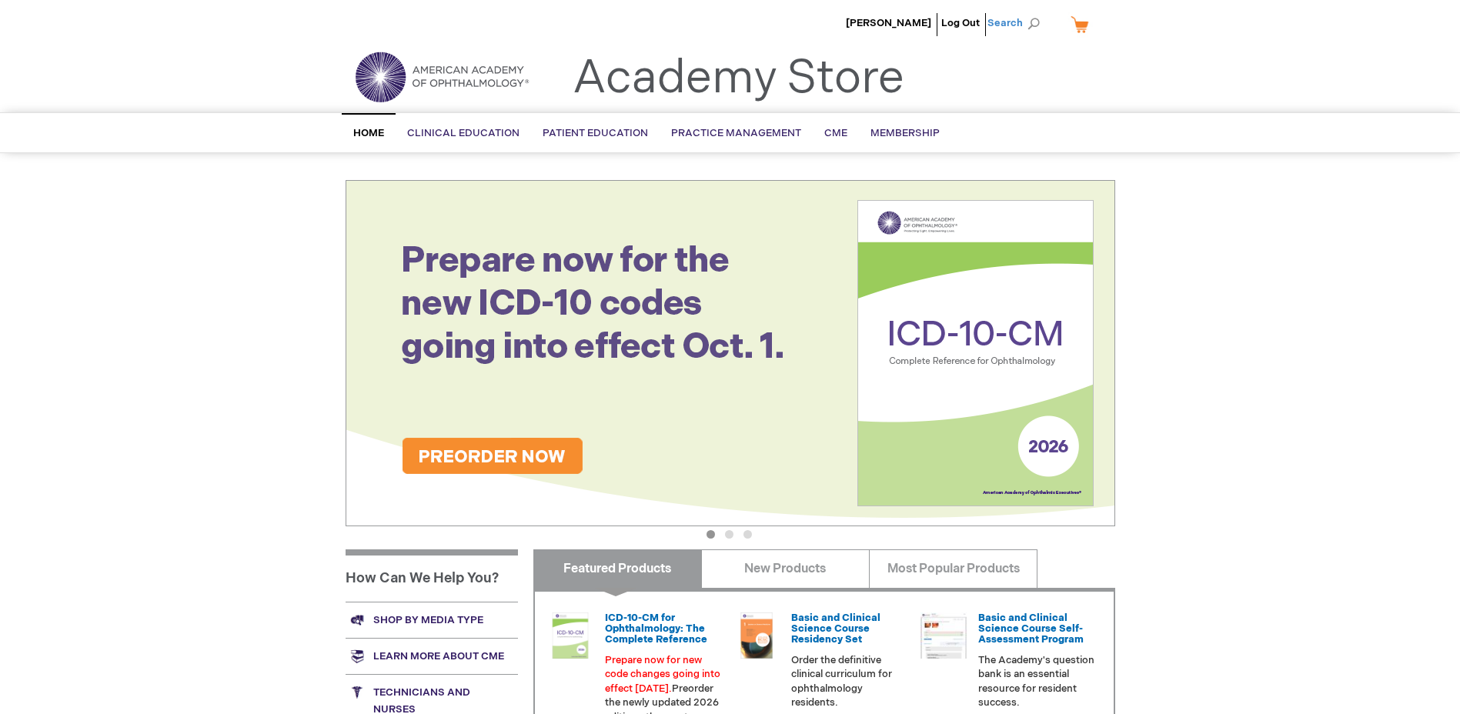
click at [1010, 22] on span "Search" at bounding box center [1016, 23] width 58 height 31
click at [923, 23] on input "Search" at bounding box center [944, 24] width 159 height 25
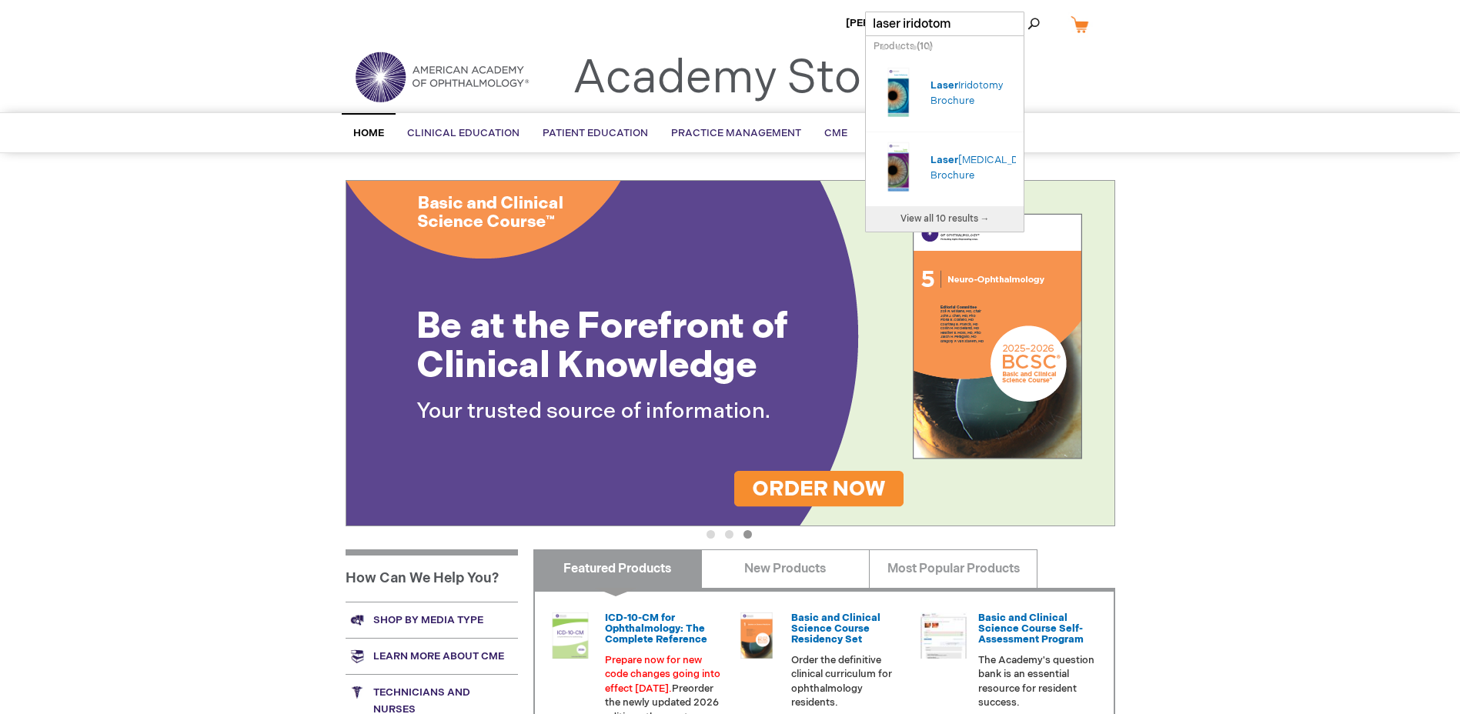
type input "laser iridotomy"
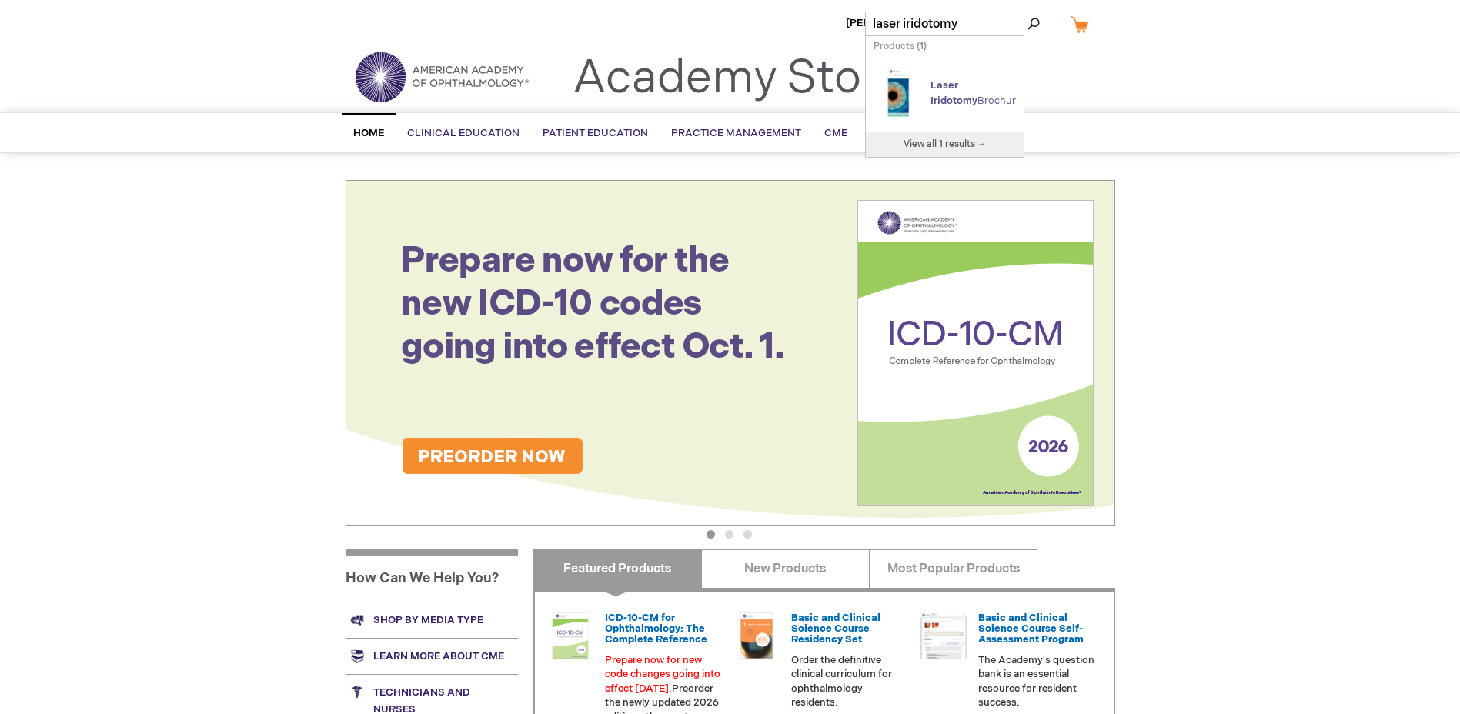
click at [949, 96] on span "Iridotomy" at bounding box center [953, 101] width 47 height 12
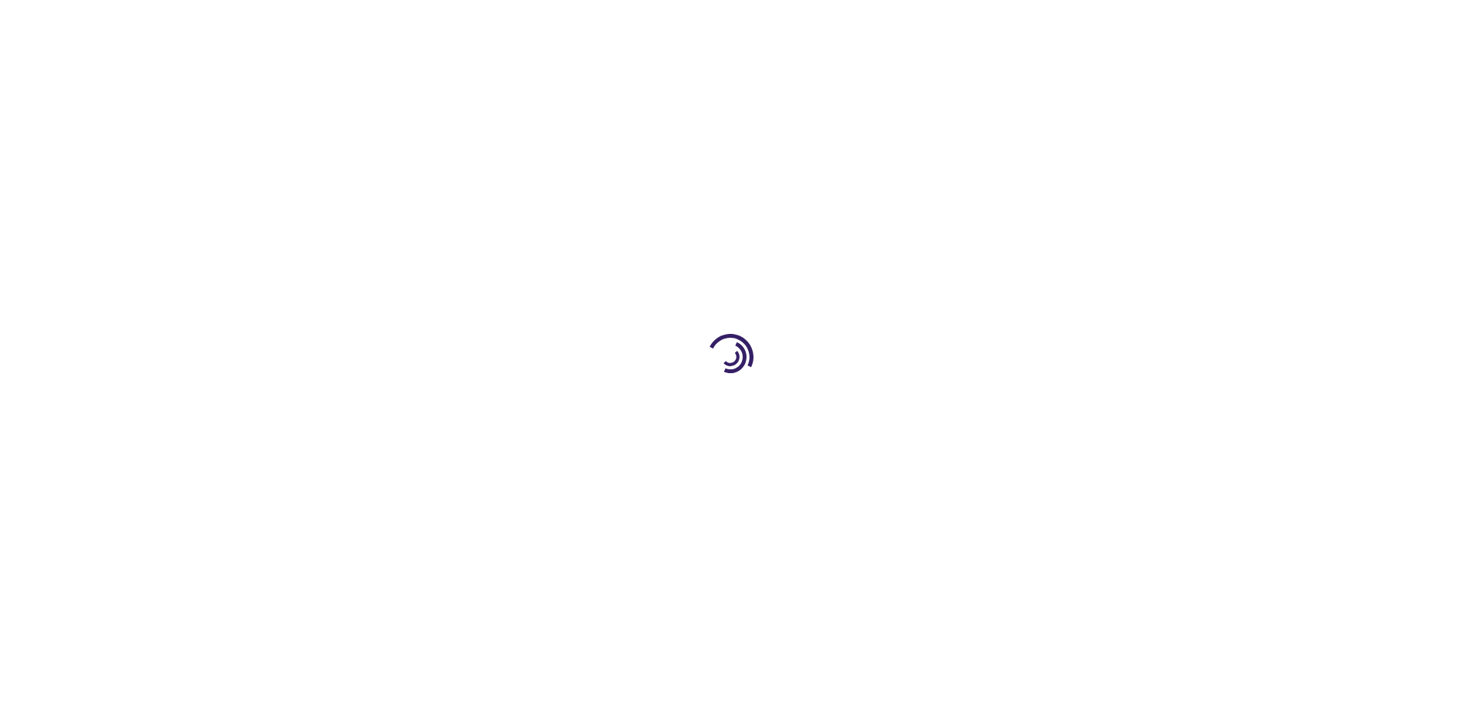
type input "1"
